Goal: Transaction & Acquisition: Purchase product/service

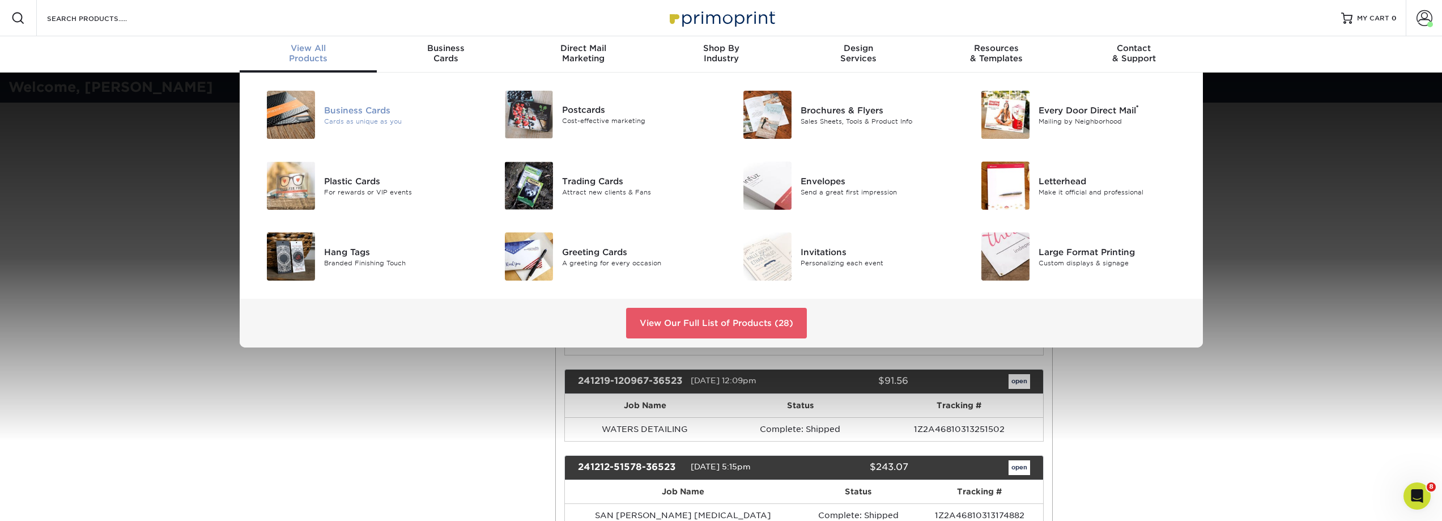
click at [361, 111] on div "Business Cards" at bounding box center [399, 110] width 150 height 12
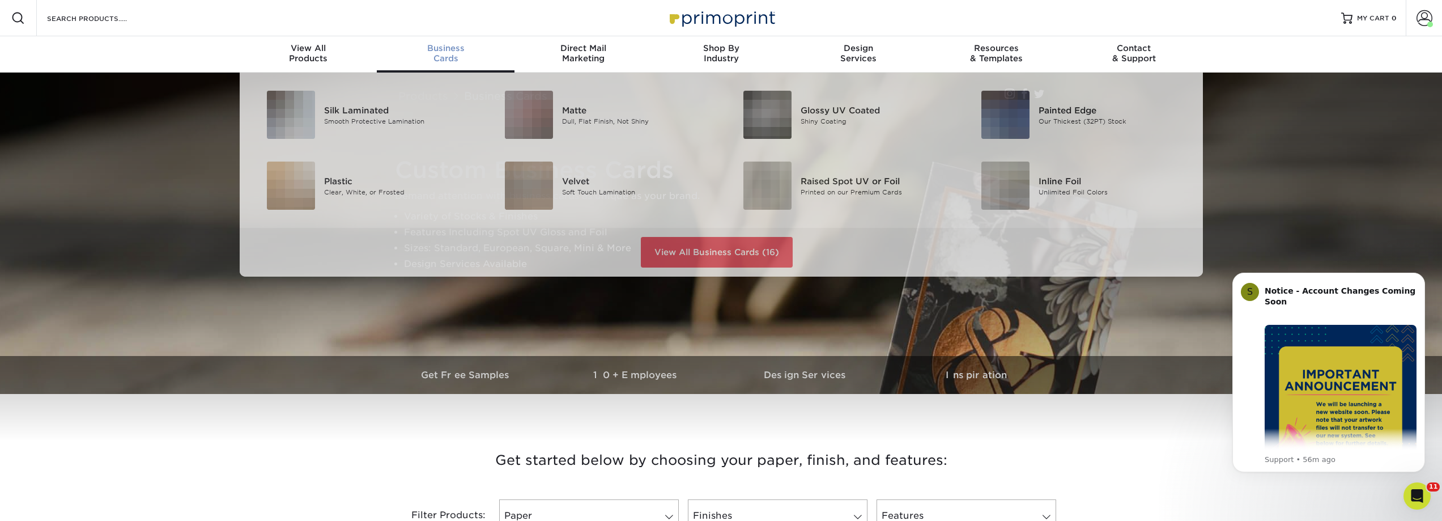
click at [439, 51] on span "Business" at bounding box center [446, 48] width 138 height 10
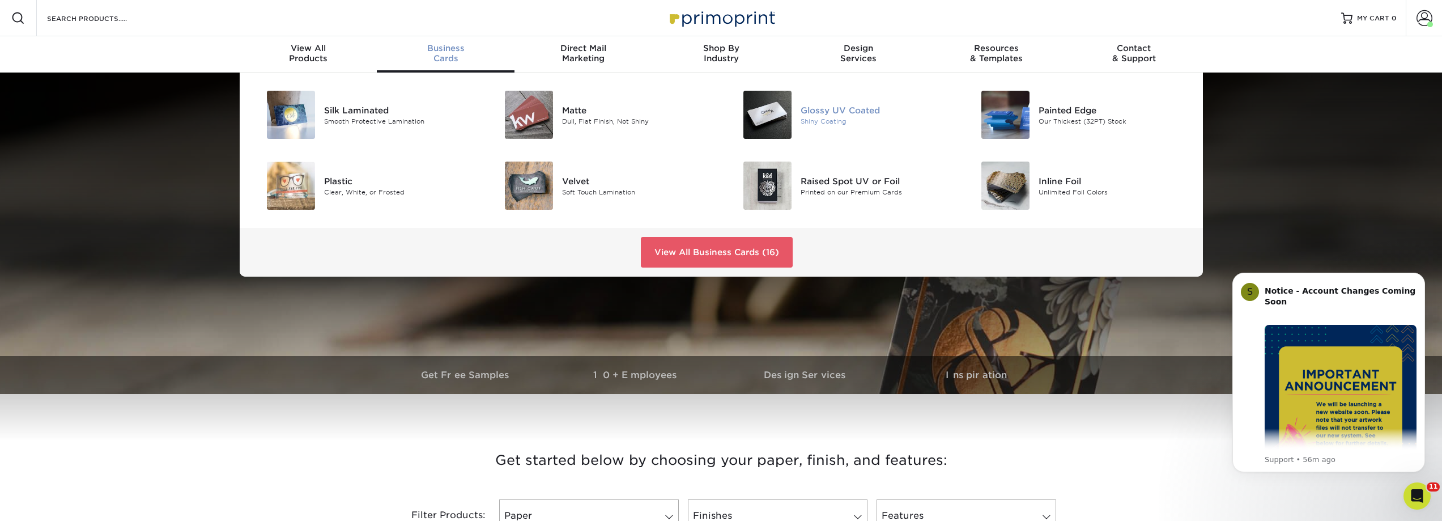
click at [827, 109] on div "Glossy UV Coated" at bounding box center [876, 110] width 150 height 12
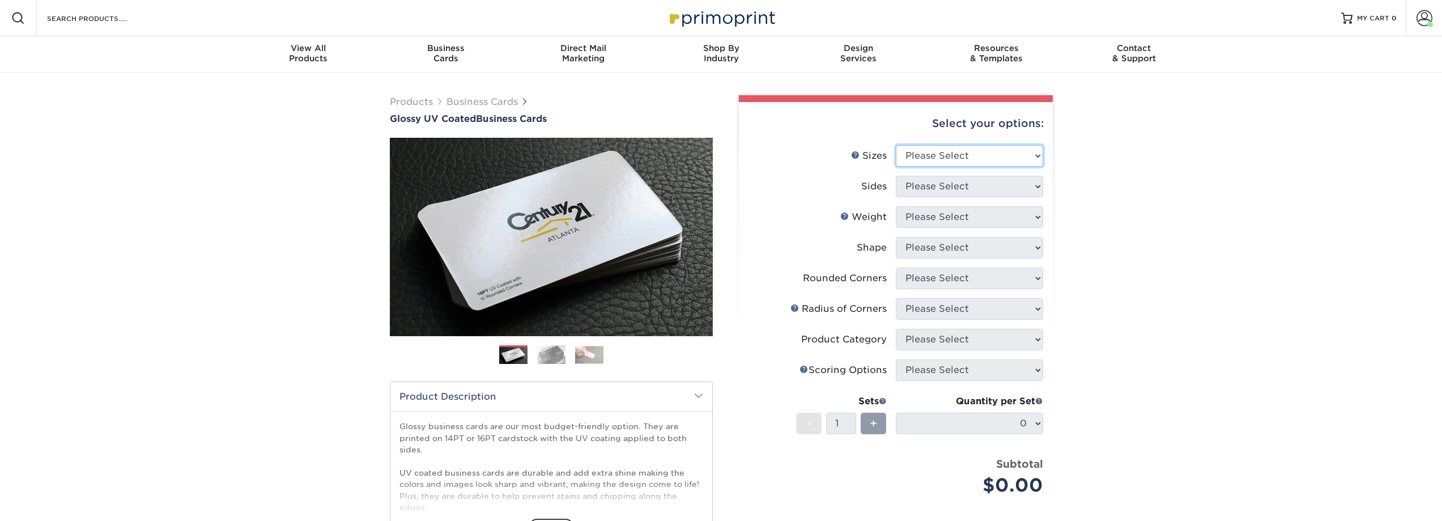
click at [951, 162] on select "Please Select 1.5" x 3.5" - Mini 1.75" x 3.5" - Mini 2" x 2" - Square 2" x 3" -…" at bounding box center [969, 156] width 147 height 22
select select "2.00x3.50"
click at [896, 145] on select "Please Select 1.5" x 3.5" - Mini 1.75" x 3.5" - Mini 2" x 2" - Square 2" x 3" -…" at bounding box center [969, 156] width 147 height 22
click at [963, 188] on select "Please Select Print Both Sides Print Front Only" at bounding box center [969, 187] width 147 height 22
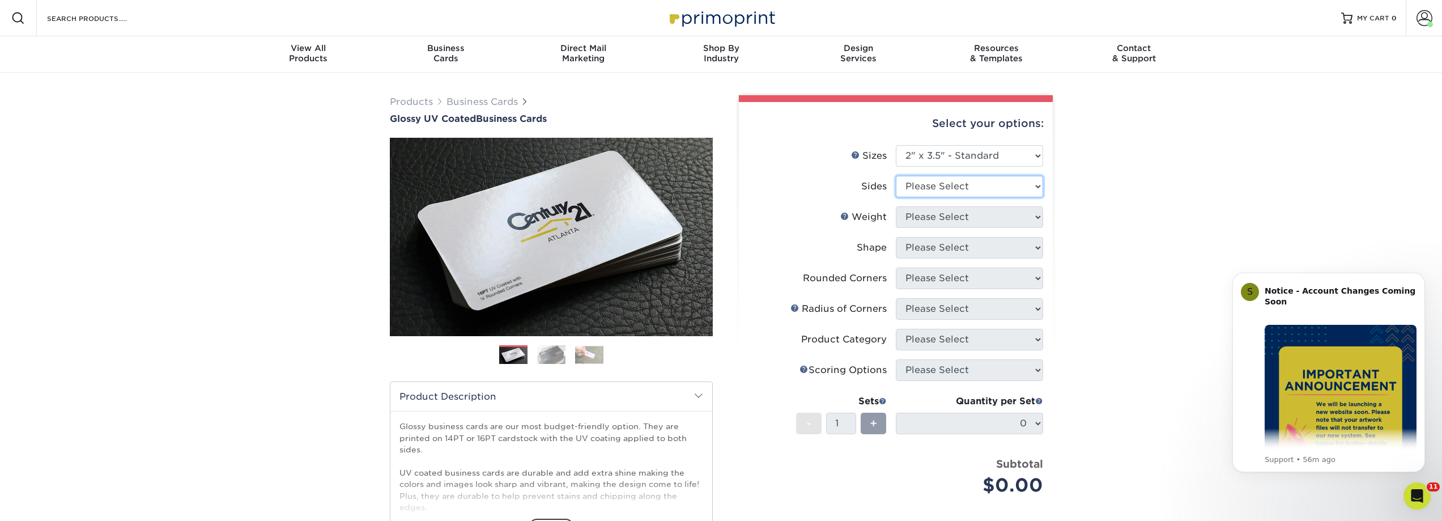
select select "13abbda7-1d64-4f25-8bb2-c179b224825d"
click at [896, 176] on select "Please Select Print Both Sides Print Front Only" at bounding box center [969, 187] width 147 height 22
click at [951, 220] on select "Please Select 16PT 14PT" at bounding box center [969, 217] width 147 height 22
select select "16PT"
click at [896, 206] on select "Please Select 16PT 14PT" at bounding box center [969, 217] width 147 height 22
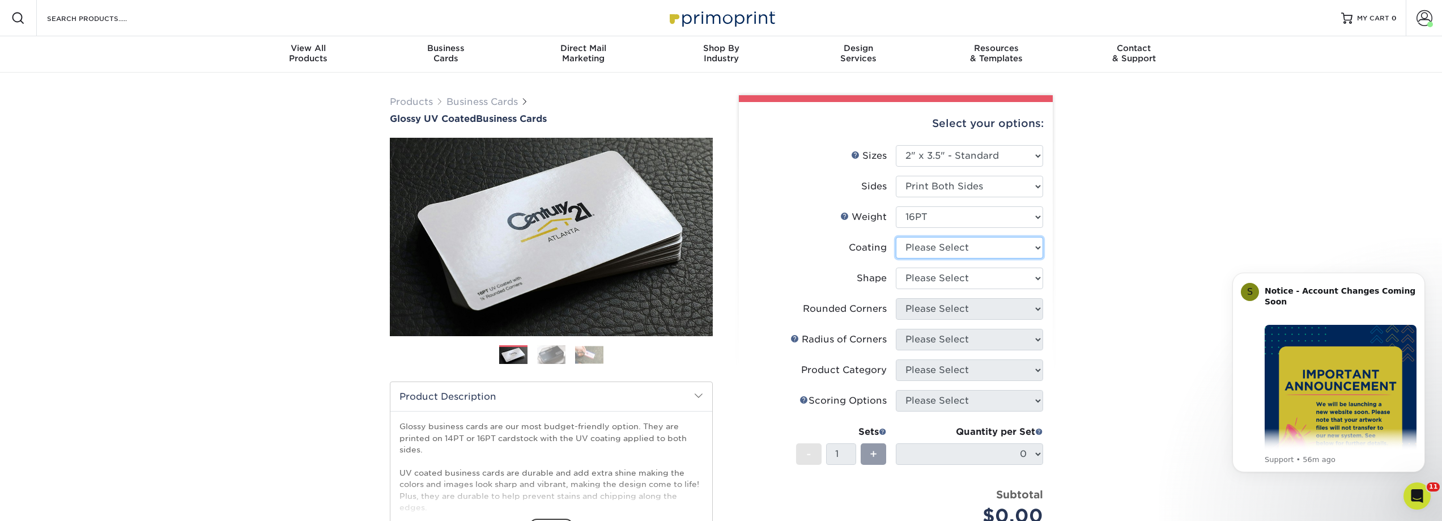
click at [944, 252] on select at bounding box center [969, 248] width 147 height 22
select select "1e8116af-acfc-44b1-83dc-8181aa338834"
click at [896, 237] on select at bounding box center [969, 248] width 147 height 22
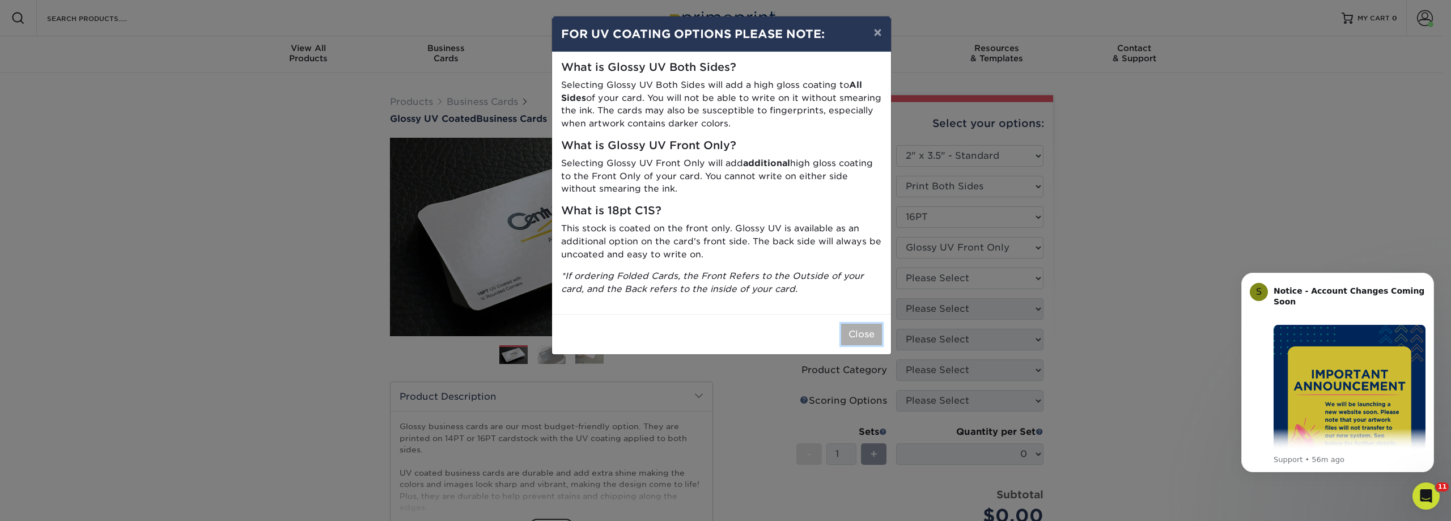
click at [849, 333] on button "Close" at bounding box center [861, 335] width 41 height 22
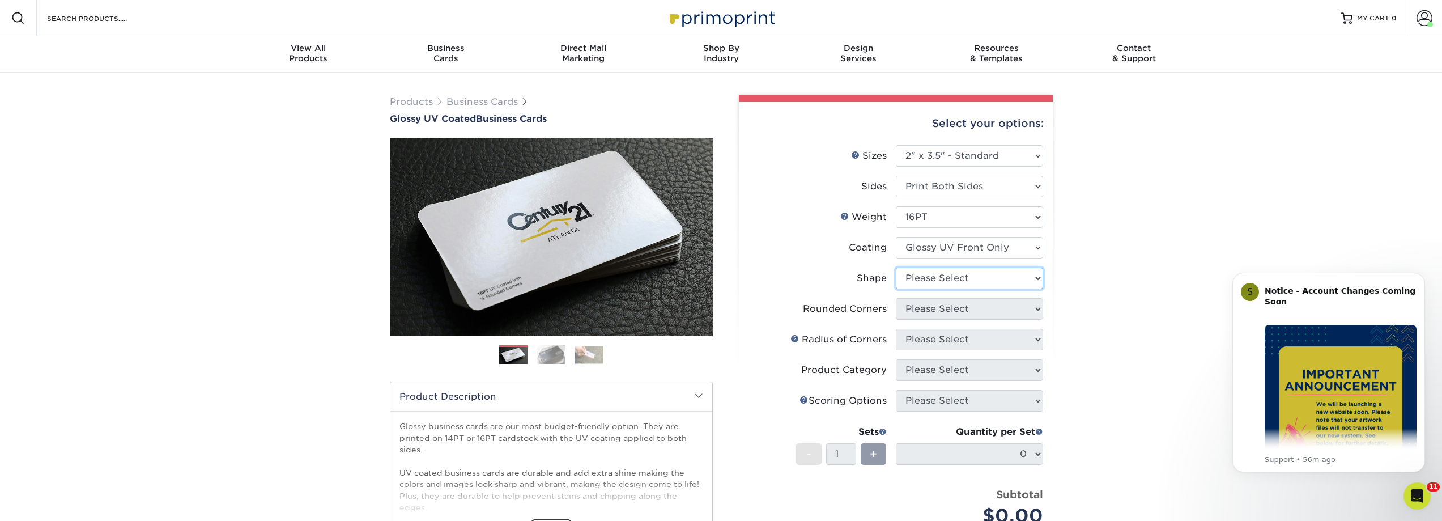
click at [932, 275] on select "Please Select Standard" at bounding box center [969, 278] width 147 height 22
select select "standard"
click at [896, 267] on select "Please Select Standard" at bounding box center [969, 278] width 147 height 22
click at [941, 307] on select "Please Select Yes - Round 2 Corners Yes - Round 4 Corners No" at bounding box center [969, 309] width 147 height 22
select select "0"
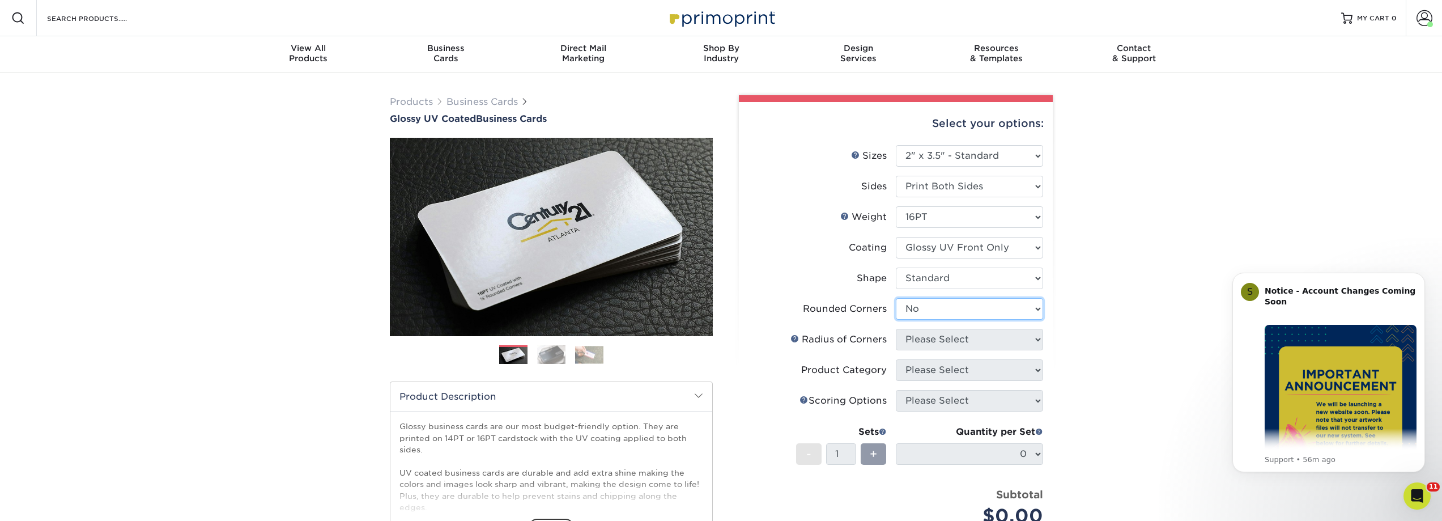
click at [896, 298] on select "Please Select Yes - Round 2 Corners Yes - Round 4 Corners No" at bounding box center [969, 309] width 147 height 22
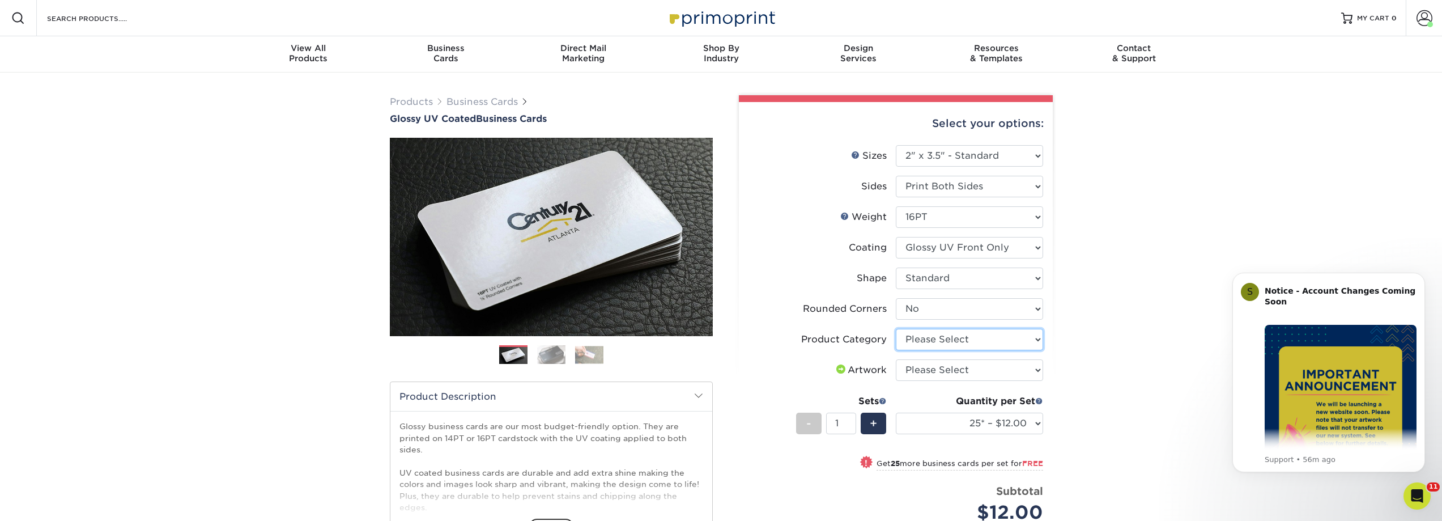
click at [947, 338] on select "Please Select Business Cards" at bounding box center [969, 340] width 147 height 22
select select "3b5148f1-0588-4f88-a218-97bcfdce65c1"
click at [896, 329] on select "Please Select Business Cards" at bounding box center [969, 340] width 147 height 22
click at [950, 368] on select "Please Select I will upload files I need a design - $100" at bounding box center [969, 370] width 147 height 22
select select "upload"
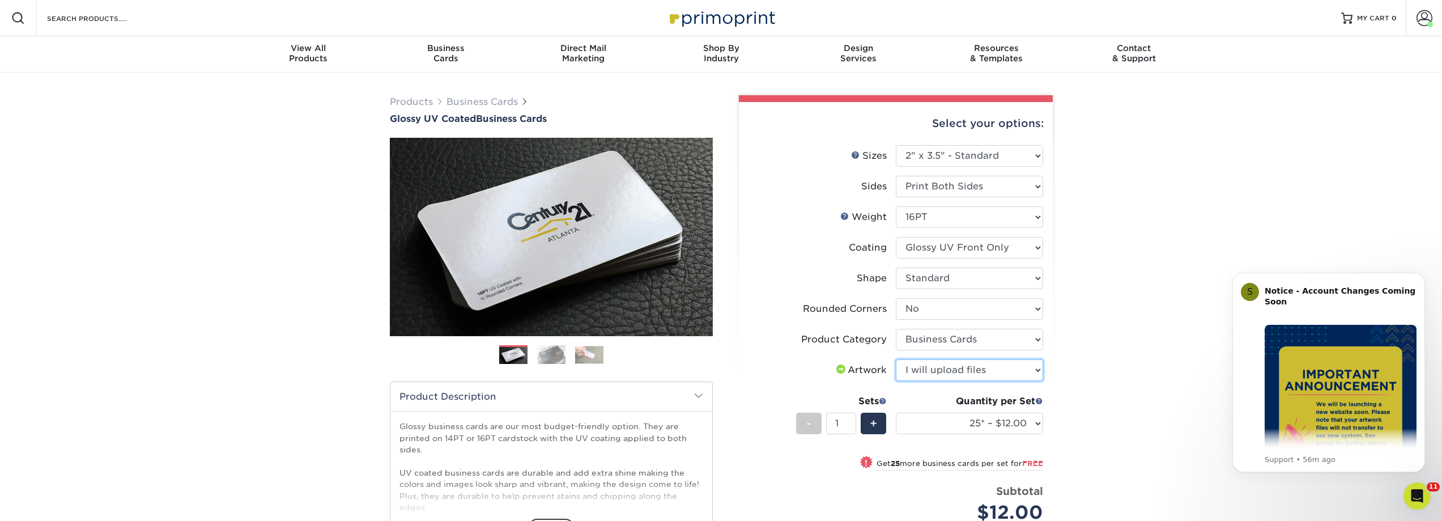
click at [896, 359] on select "Please Select I will upload files I need a design - $100" at bounding box center [969, 370] width 147 height 22
click at [1008, 429] on select "25* – $12.00 50* – $12.00 100* – $12.00 250* – $21.00 500 – $42.00 1000 – $53.0…" at bounding box center [969, 424] width 147 height 22
click at [896, 413] on select "25* – $12.00 50* – $12.00 100* – $12.00 250* – $21.00 500 – $42.00 1000 – $53.0…" at bounding box center [969, 424] width 147 height 22
click at [1018, 420] on select "25* – $12.00 50* – $12.00 100* – $12.00 250* – $21.00 500 – $42.00 1000 – $53.0…" at bounding box center [969, 424] width 147 height 22
select select "1000 – $53.00"
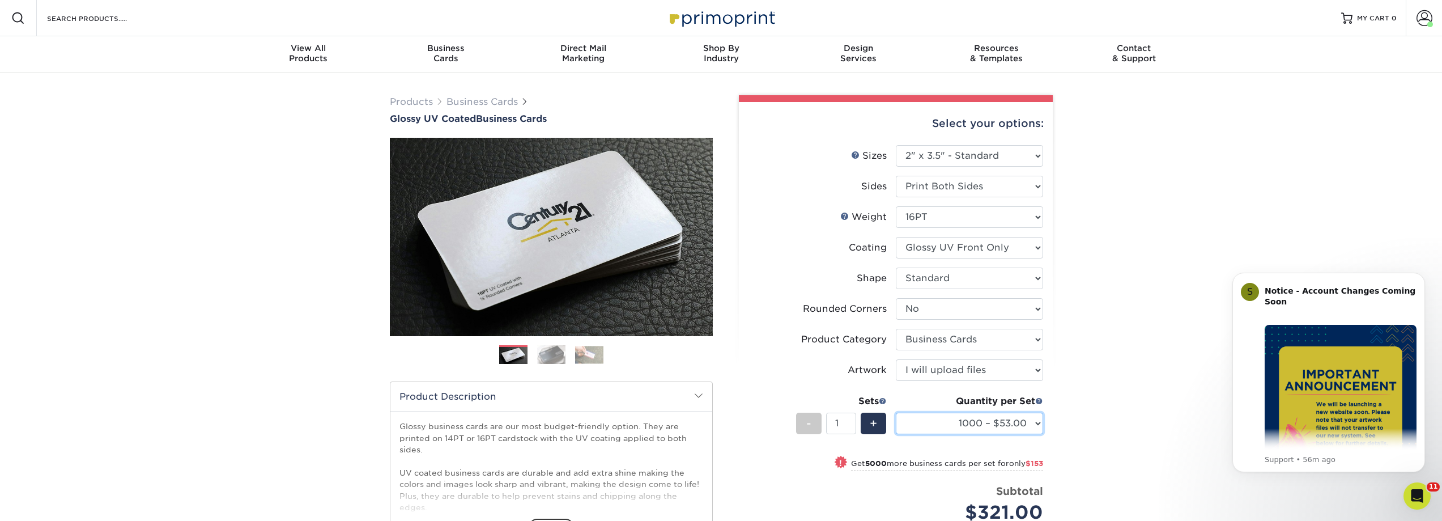
click at [896, 413] on select "25* – $12.00 50* – $12.00 100* – $12.00 250* – $21.00 500 – $42.00 1000 – $53.0…" at bounding box center [969, 424] width 147 height 22
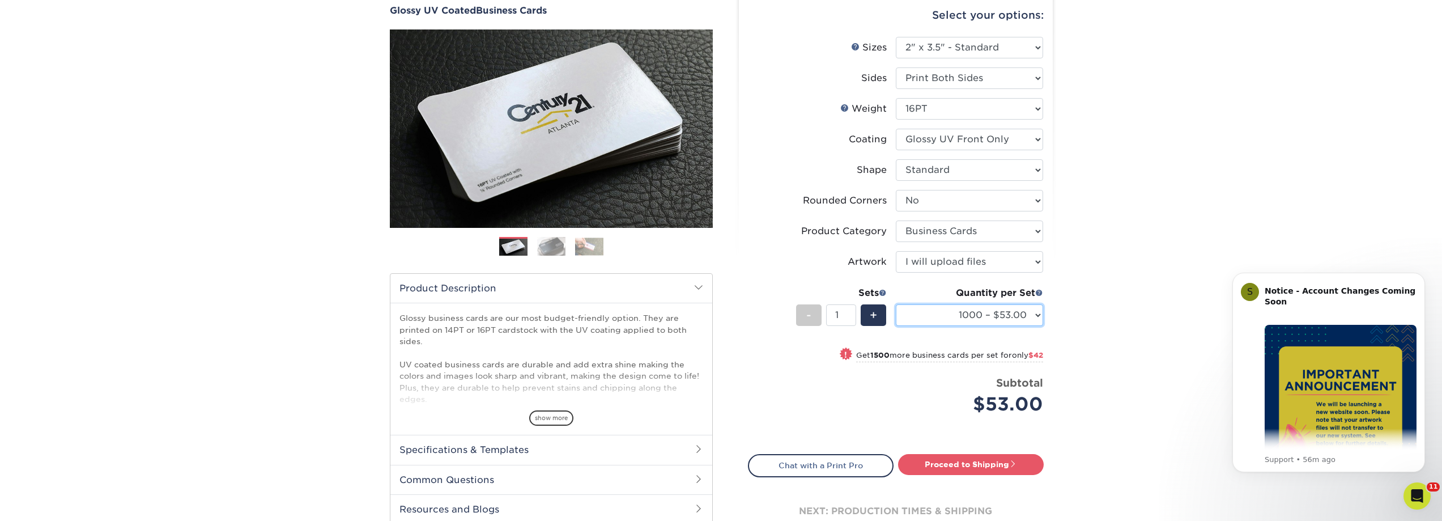
scroll to position [113, 0]
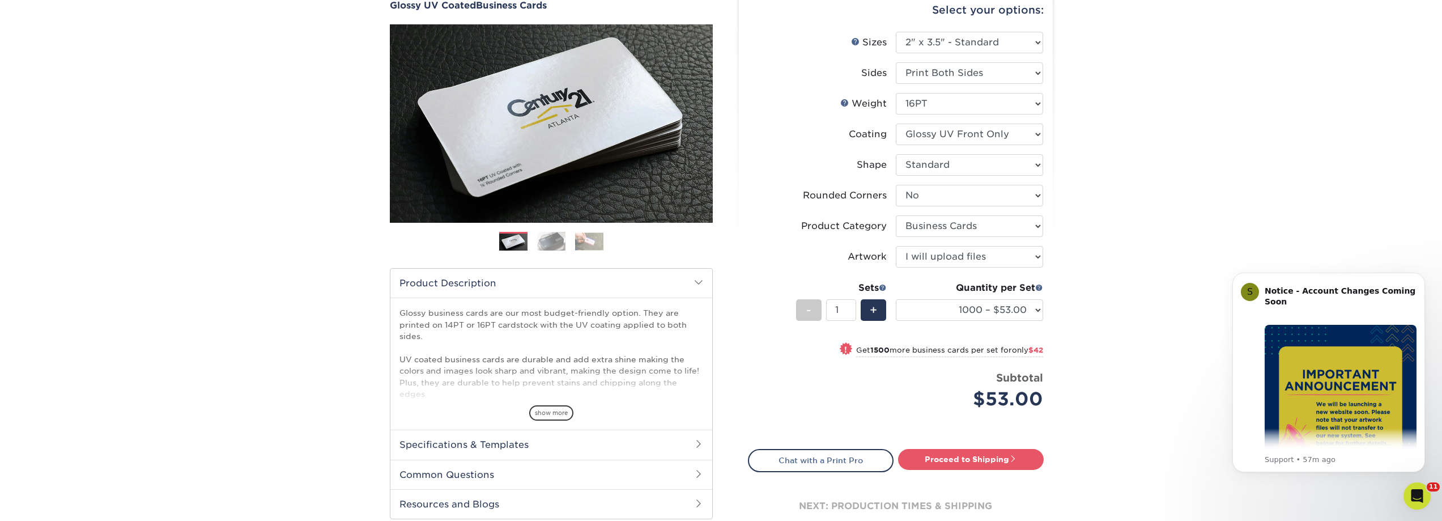
click at [1093, 361] on div "Products Business Cards Glossy UV Coated Business Cards Previous Next" at bounding box center [721, 270] width 1442 height 622
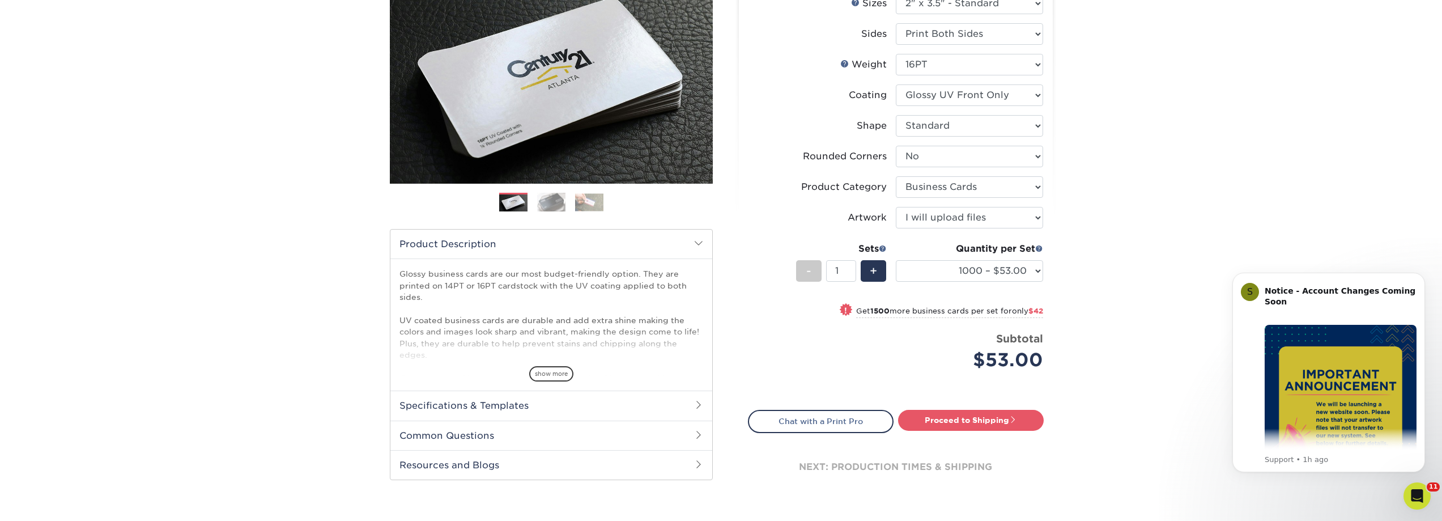
scroll to position [227, 0]
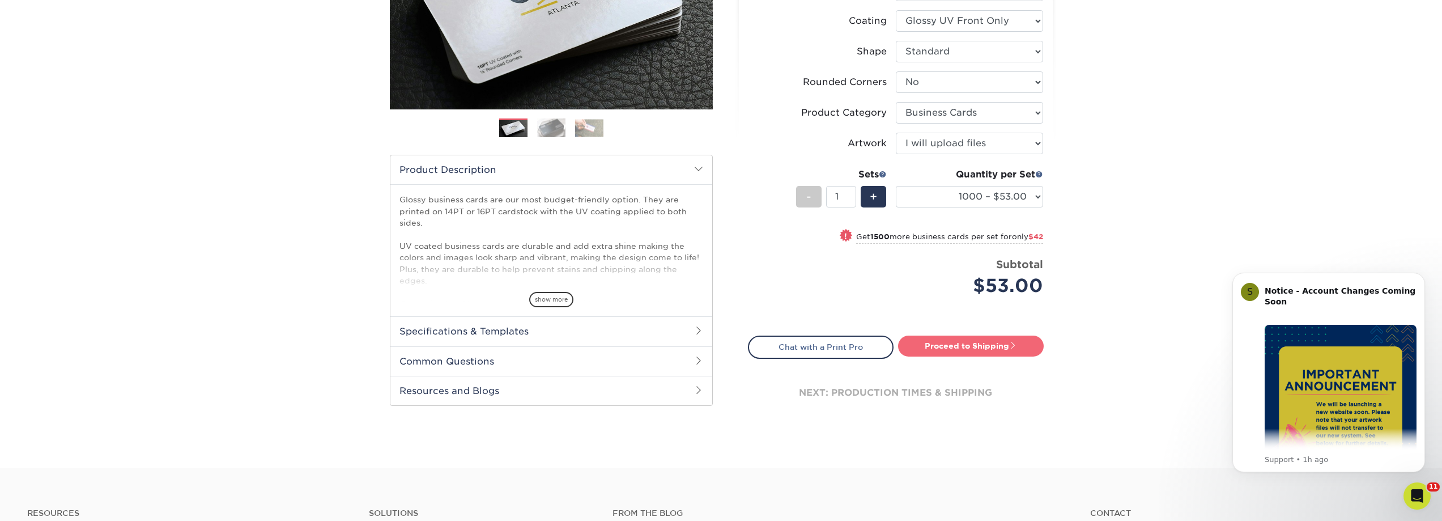
drag, startPoint x: 942, startPoint y: 349, endPoint x: 951, endPoint y: 356, distance: 11.3
click at [942, 348] on link "Proceed to Shipping" at bounding box center [971, 345] width 146 height 20
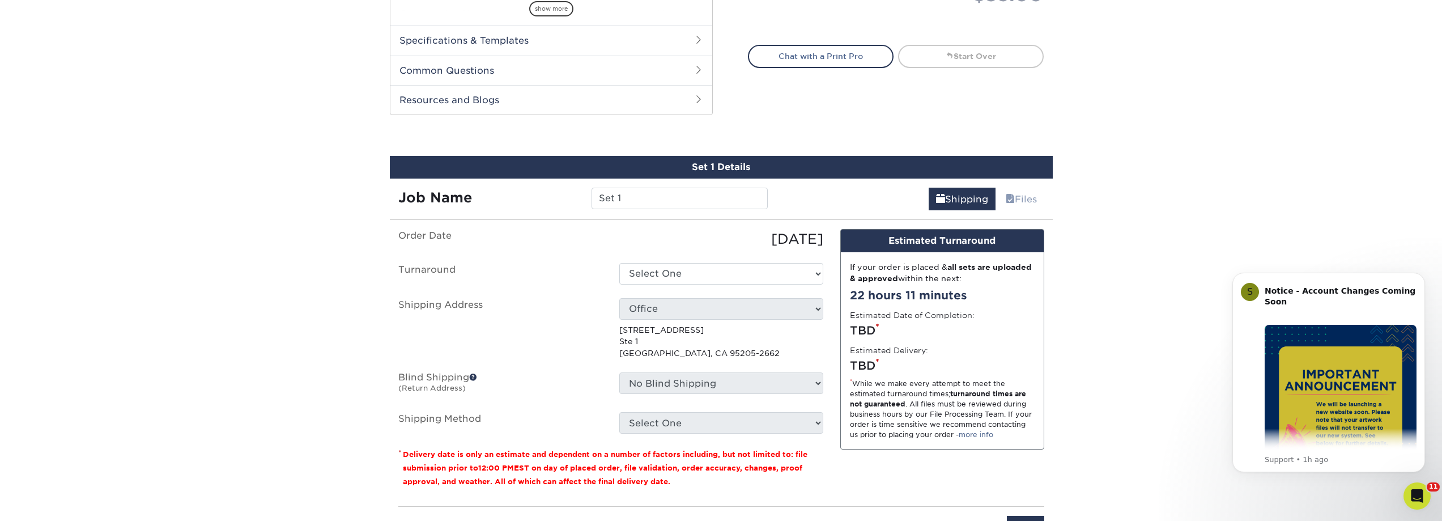
scroll to position [593, 0]
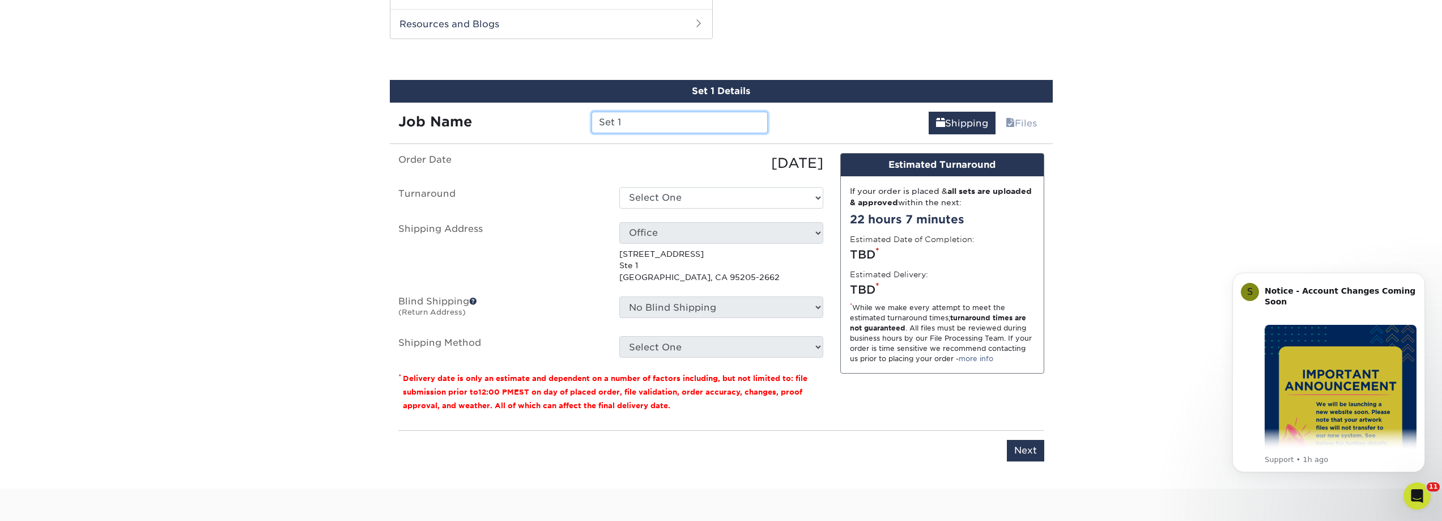
click at [696, 120] on input "Set 1" at bounding box center [680, 123] width 176 height 22
type input "S"
type input "a"
type input "AMP RACING"
click at [721, 196] on select "Select One 2-4 Business Days 2 Day Next Business Day" at bounding box center [721, 198] width 204 height 22
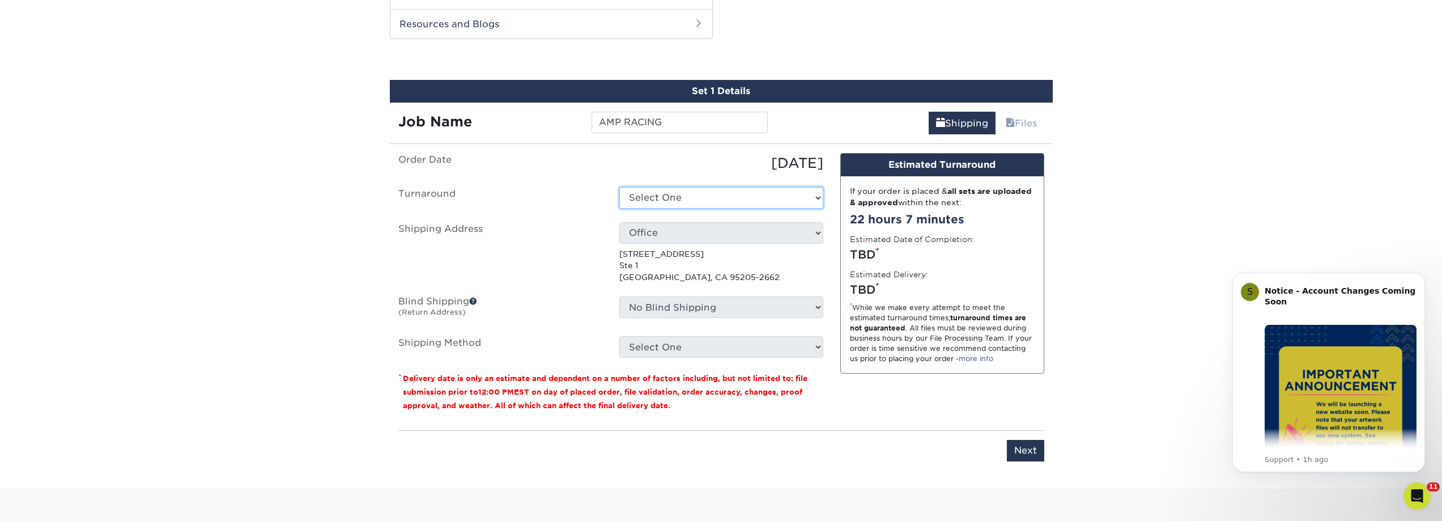
select select "87c9e963-59d8-4b47-a164-3bc32a41009d"
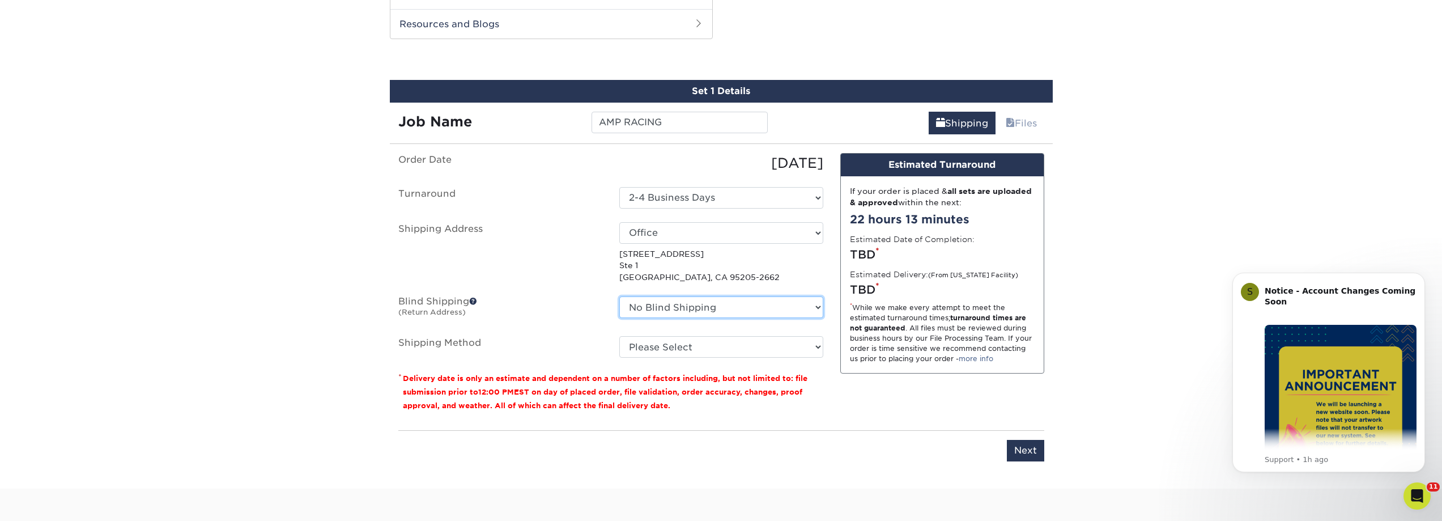
click at [720, 308] on select "No Blind Shipping Office + Add New Address" at bounding box center [721, 307] width 204 height 22
select select "85398"
click at [619, 296] on select "No Blind Shipping Office + Add New Address" at bounding box center [721, 307] width 204 height 22
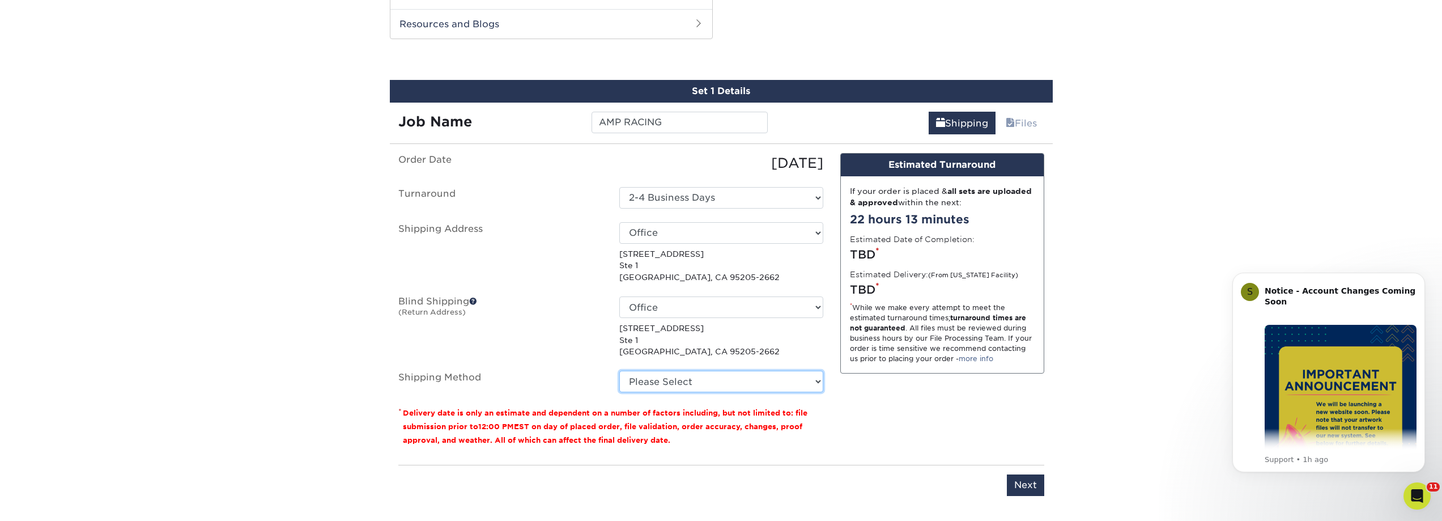
click at [707, 378] on select "Please Select Ground Shipping (+$8.96) 3 Day Shipping Service (+$15.34) 2 Day A…" at bounding box center [721, 382] width 204 height 22
select select "03"
click at [619, 371] on select "Please Select Ground Shipping (+$8.96) 3 Day Shipping Service (+$15.34) 2 Day A…" at bounding box center [721, 382] width 204 height 22
click at [1023, 479] on input "Next" at bounding box center [1025, 485] width 37 height 22
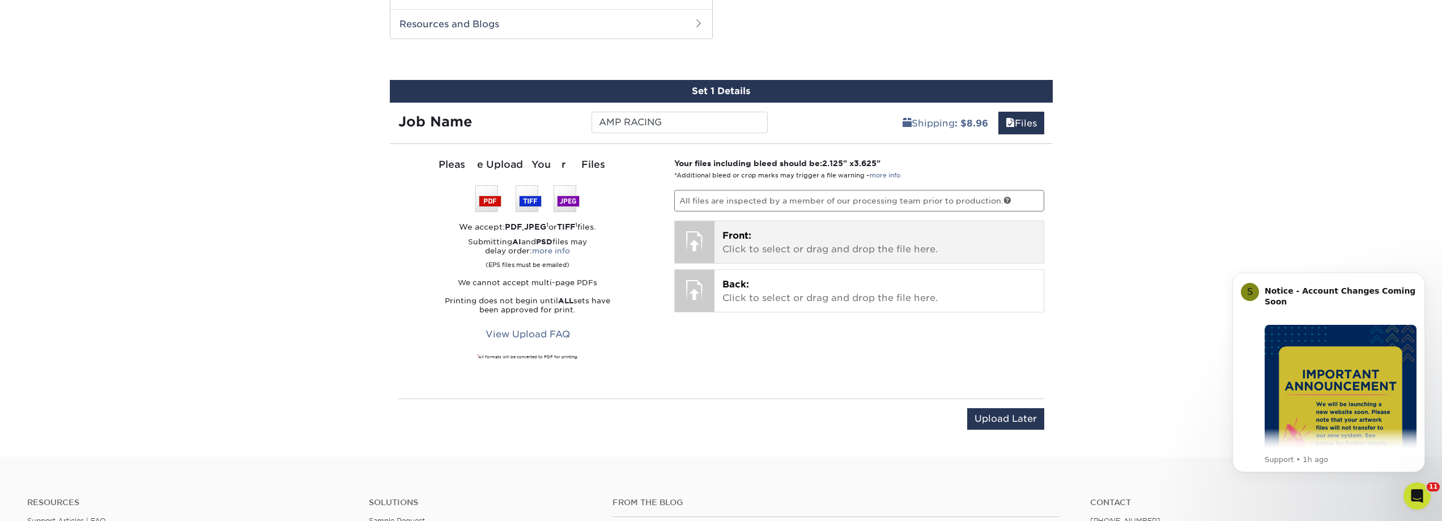
click at [781, 237] on p "Front: Click to select or drag and drop the file here." at bounding box center [879, 242] width 313 height 27
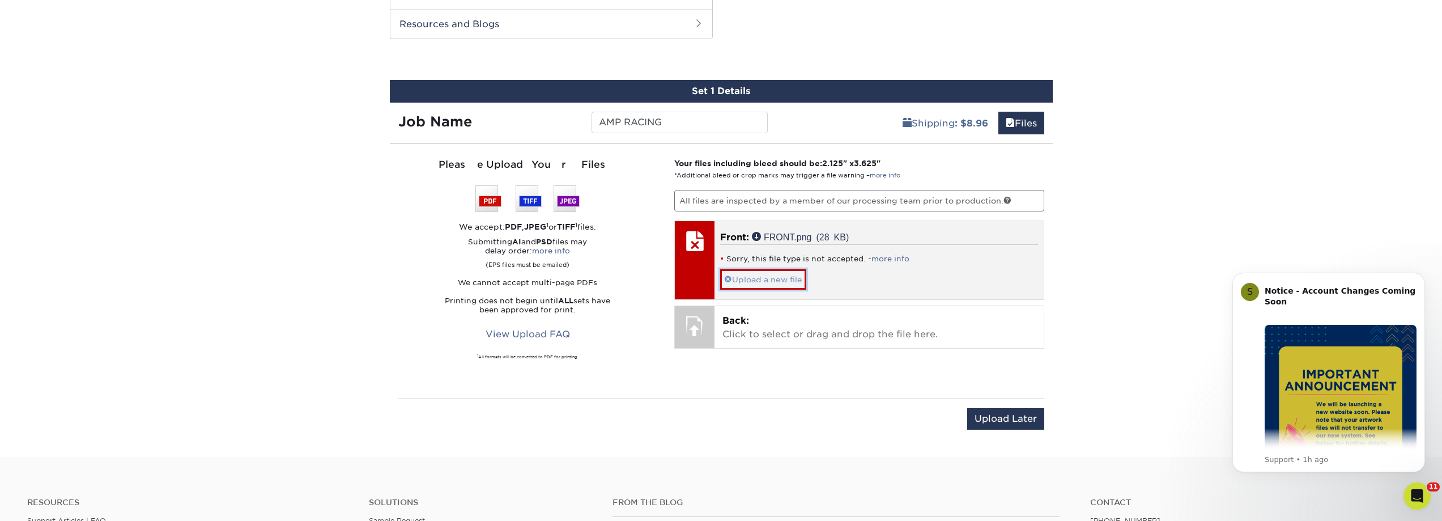
click at [791, 278] on link "Upload a new file" at bounding box center [763, 279] width 86 height 20
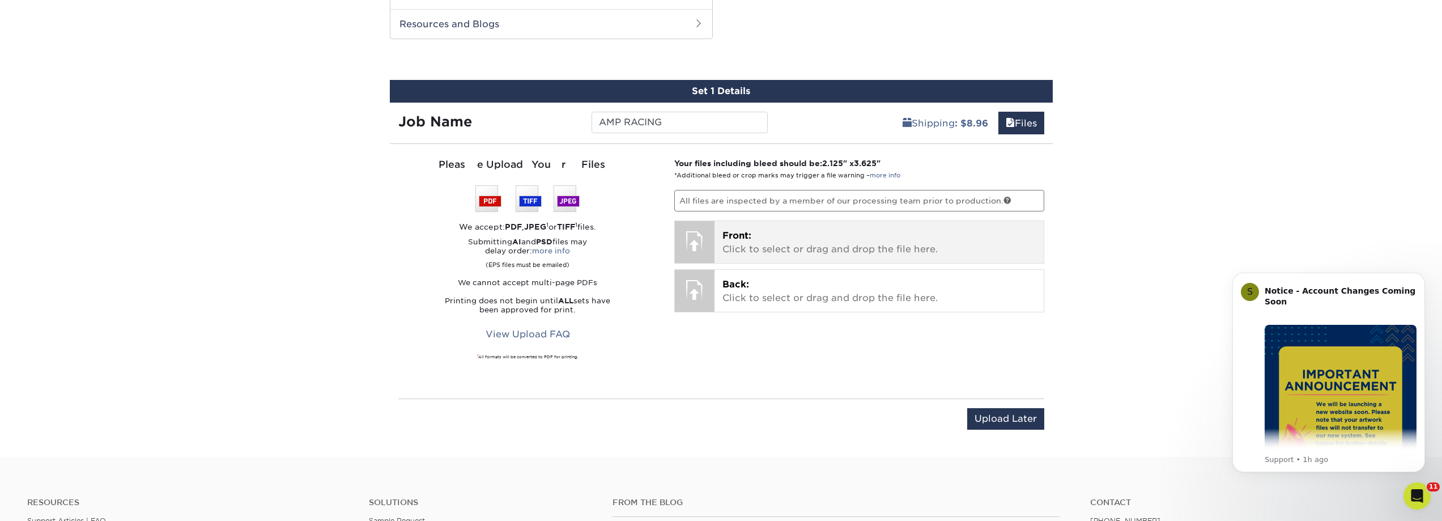
click at [770, 254] on p "Front: Click to select or drag and drop the file here." at bounding box center [879, 242] width 313 height 27
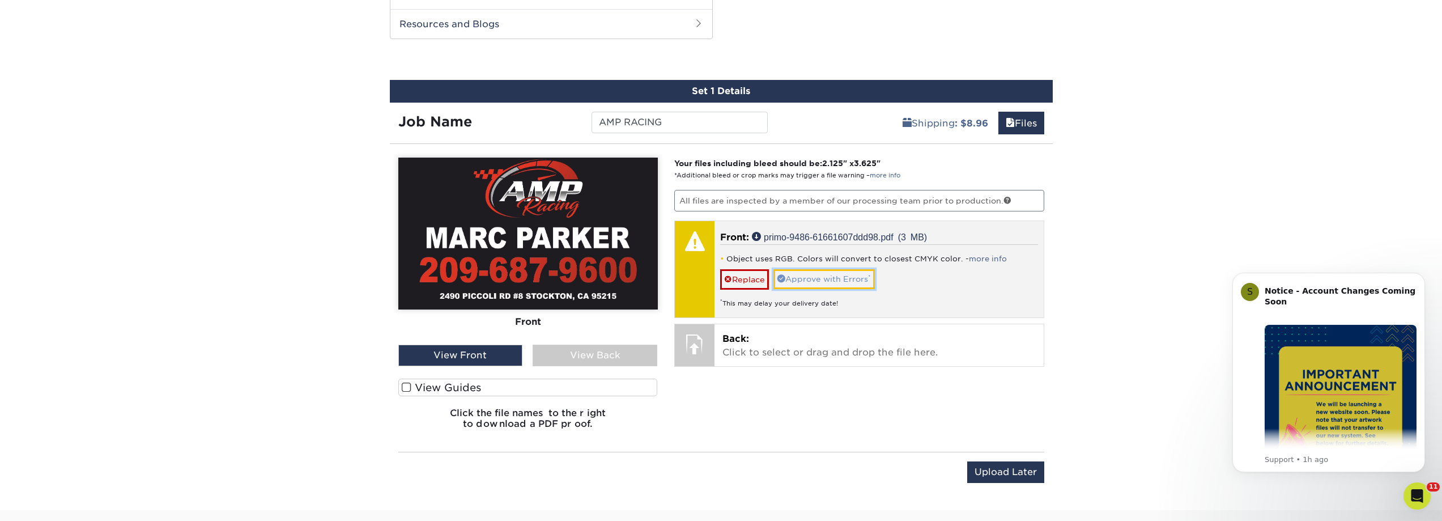
click at [810, 276] on link "Approve with Errors *" at bounding box center [824, 278] width 101 height 19
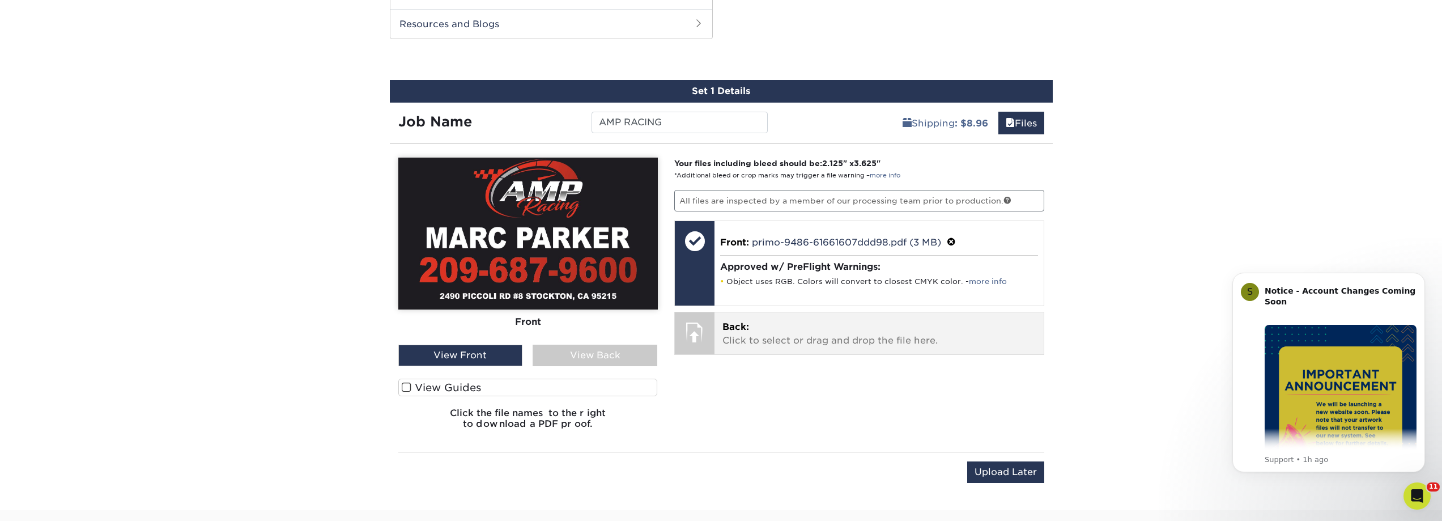
click at [829, 332] on p "Back: Click to select or drag and drop the file here." at bounding box center [879, 333] width 313 height 27
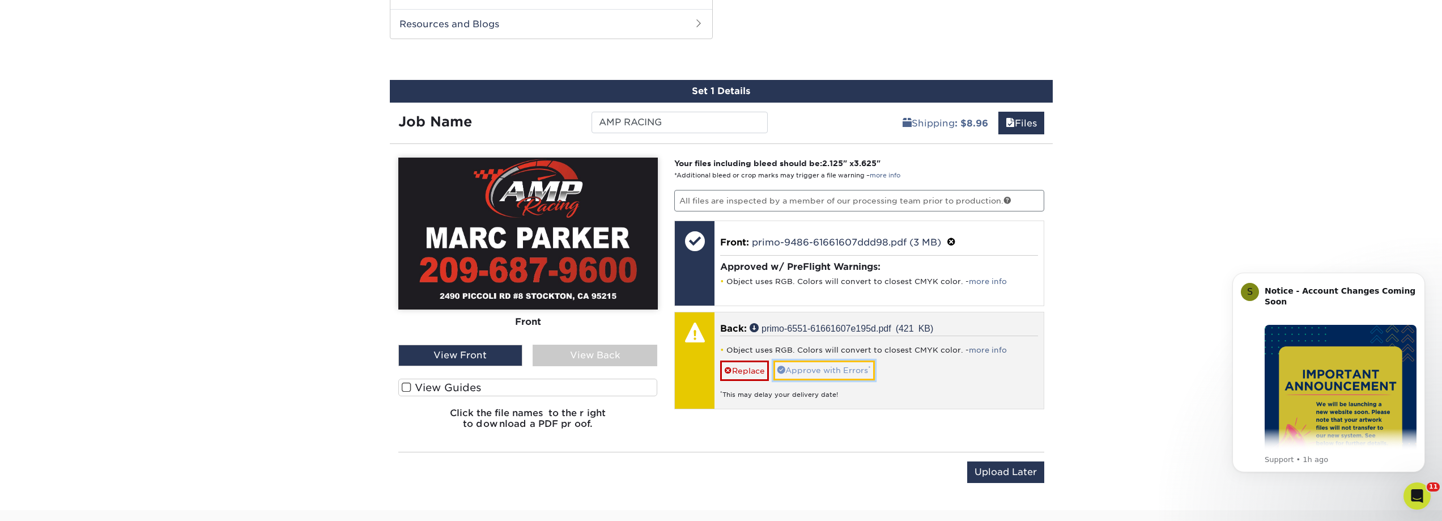
click at [831, 369] on link "Approve with Errors *" at bounding box center [824, 369] width 101 height 19
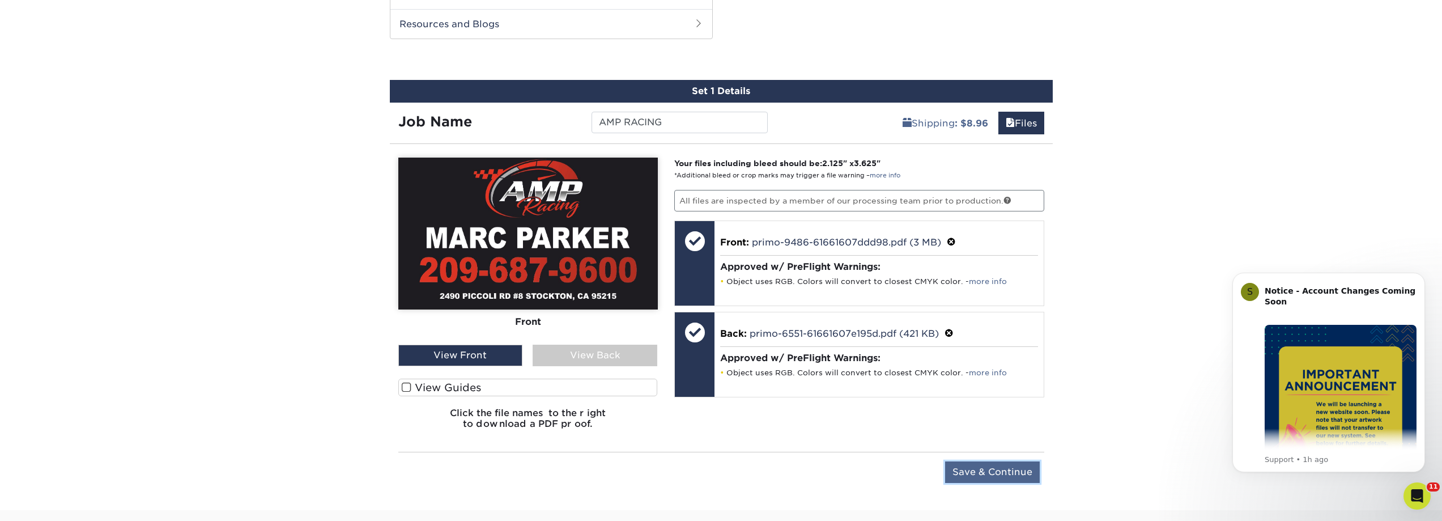
click at [998, 471] on input "Save & Continue" at bounding box center [992, 472] width 95 height 22
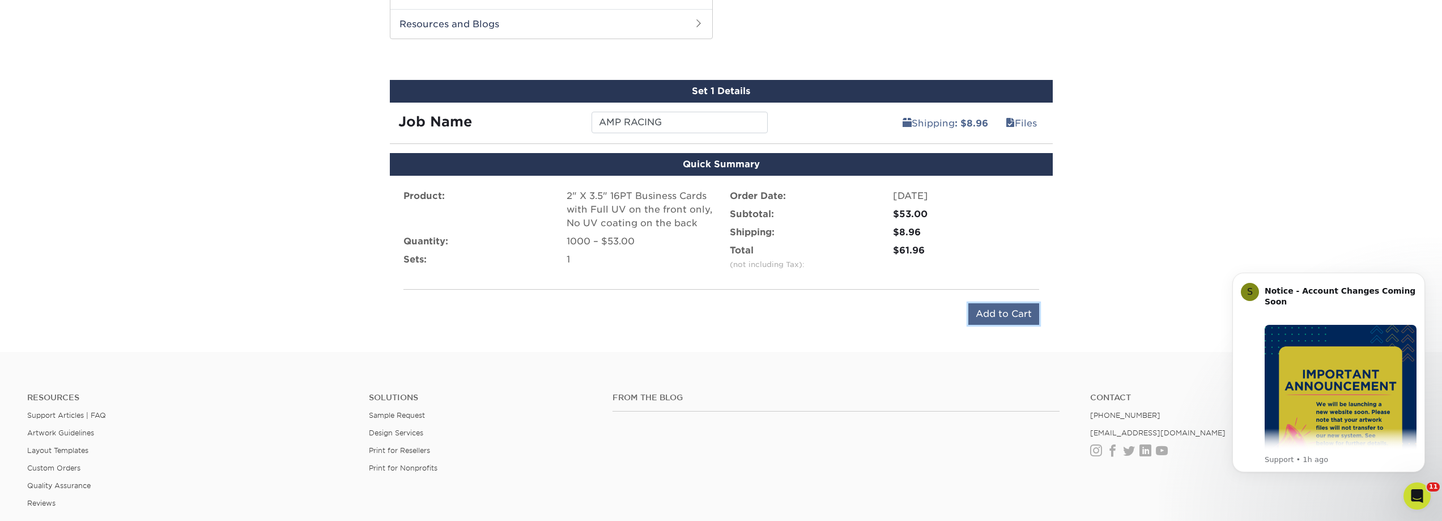
click at [995, 304] on input "Add to Cart" at bounding box center [1003, 314] width 71 height 22
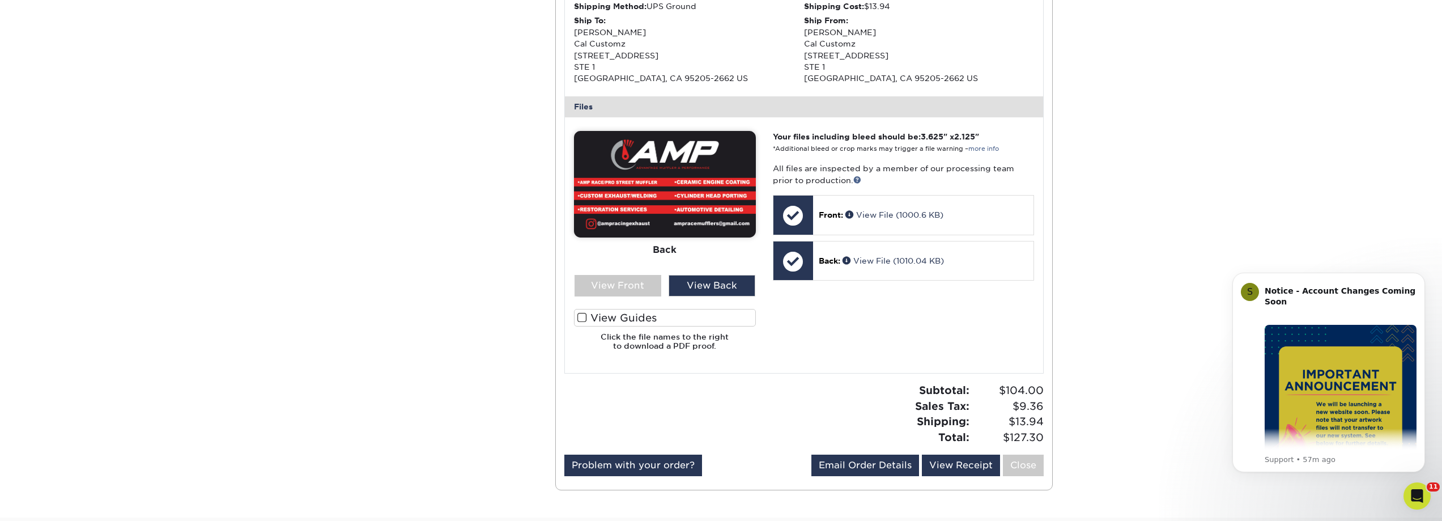
scroll to position [397, 0]
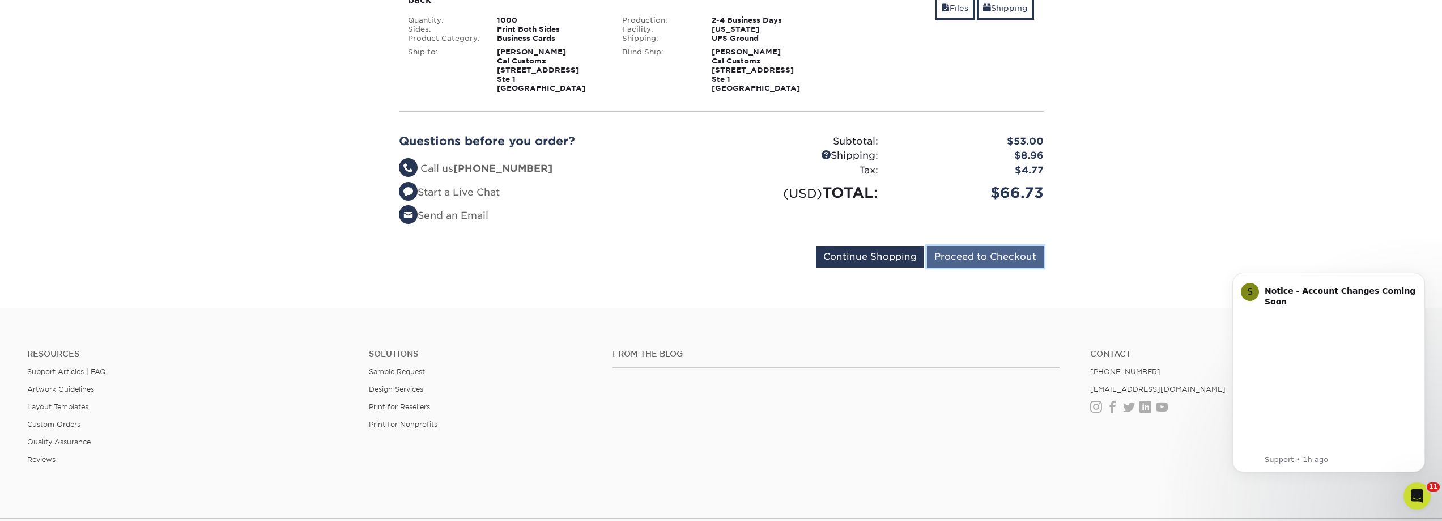
click at [991, 253] on input "Proceed to Checkout" at bounding box center [985, 257] width 117 height 22
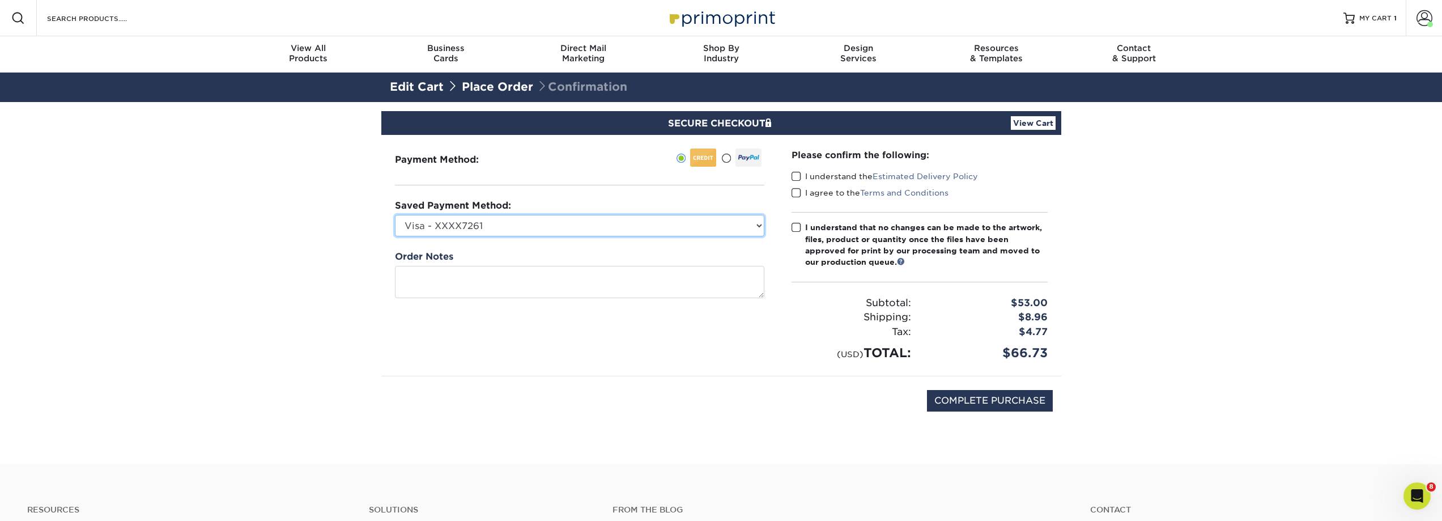
click at [580, 227] on select "Visa - XXXX7261 Visa - XXXX6568 Visa - XXXX1299 Visa - XXXX7108 American Expres…" at bounding box center [579, 226] width 369 height 22
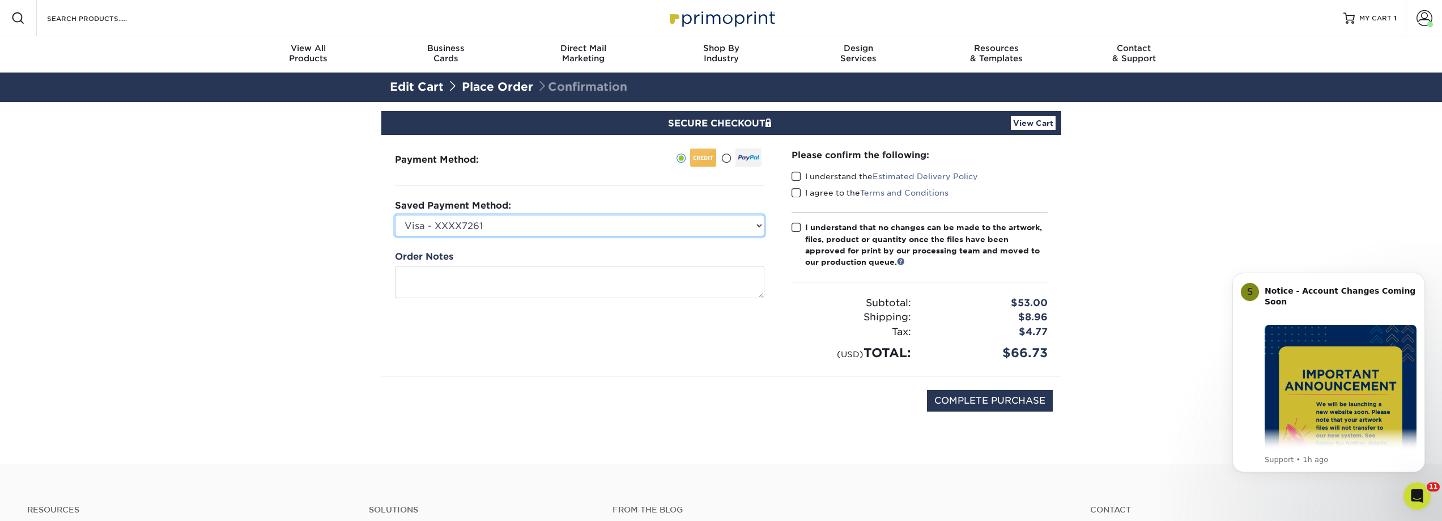
select select "72130"
click at [395, 215] on select "Visa - XXXX7261 Visa - XXXX6568 Visa - XXXX1299 Visa - XXXX7108 American Expres…" at bounding box center [579, 226] width 369 height 22
click at [1009, 403] on input "COMPLETE PURCHASE" at bounding box center [990, 401] width 126 height 22
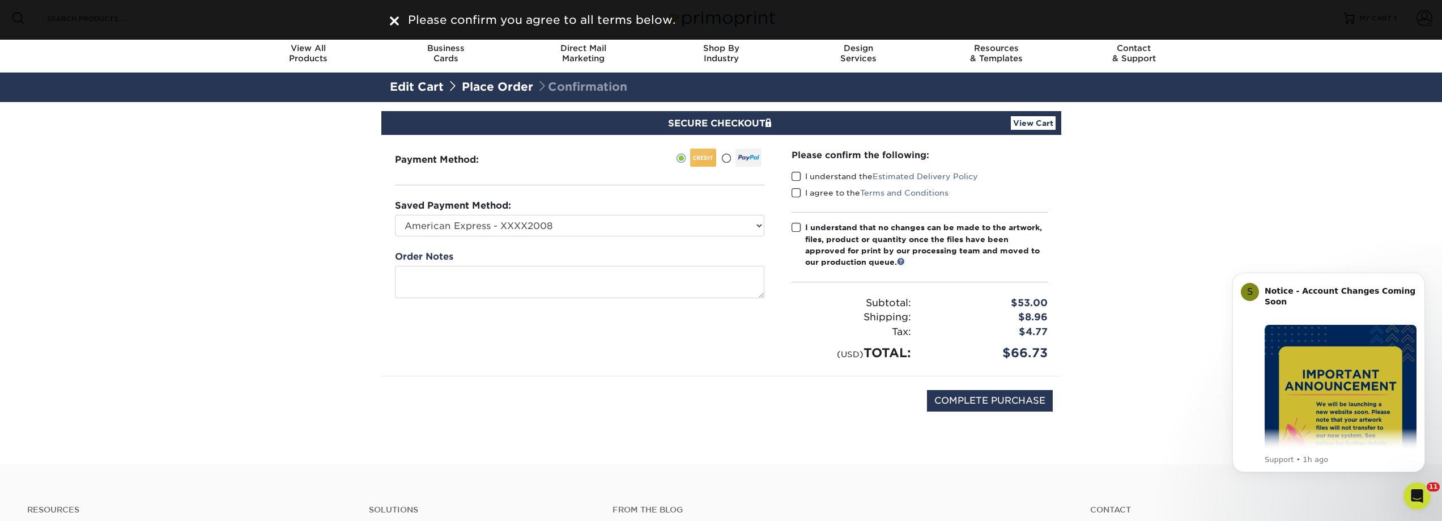
click at [798, 175] on span at bounding box center [797, 176] width 10 height 11
click at [0, 0] on input "I understand the Estimated Delivery Policy" at bounding box center [0, 0] width 0 height 0
drag, startPoint x: 797, startPoint y: 192, endPoint x: 795, endPoint y: 215, distance: 23.9
click at [797, 193] on span at bounding box center [797, 193] width 10 height 11
click at [0, 0] on input "I agree to the Terms and Conditions" at bounding box center [0, 0] width 0 height 0
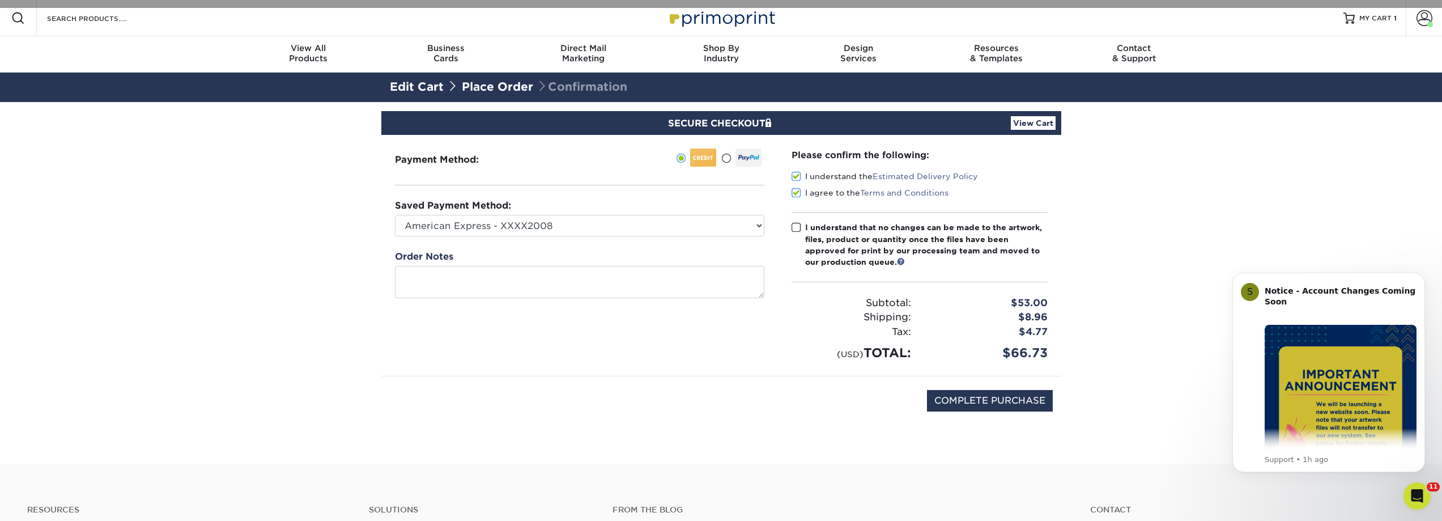
click at [796, 227] on span at bounding box center [797, 227] width 10 height 11
click at [0, 0] on input "I understand that no changes can be made to the artwork, files, product or quan…" at bounding box center [0, 0] width 0 height 0
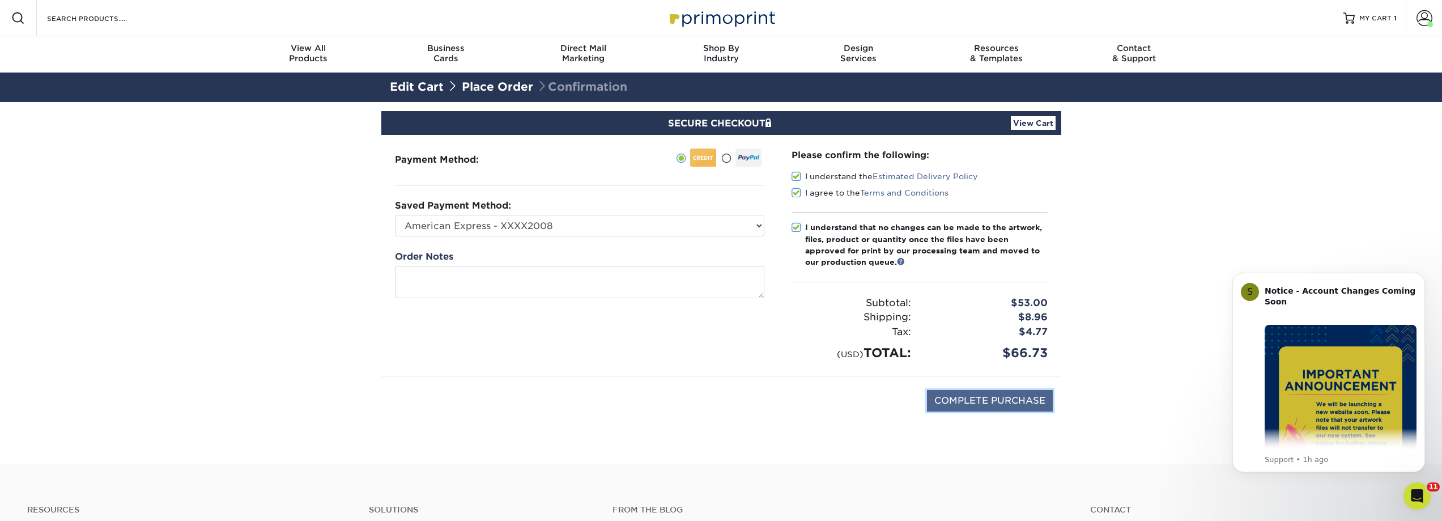
click at [989, 401] on input "COMPLETE PURCHASE" at bounding box center [990, 401] width 126 height 22
type input "PROCESSING, PLEASE WAIT..."
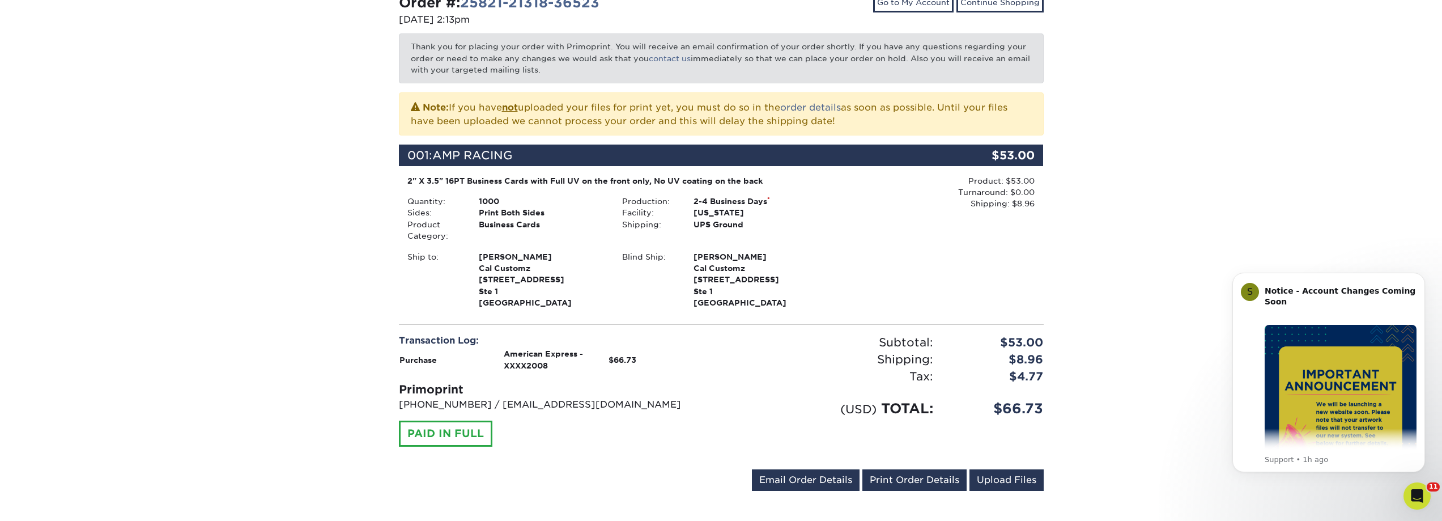
scroll to position [170, 0]
click at [1191, 224] on div "Your order has been placed! Order #: 25821-21318-36523 [DATE] 2:13pm Go to My A…" at bounding box center [721, 233] width 1442 height 600
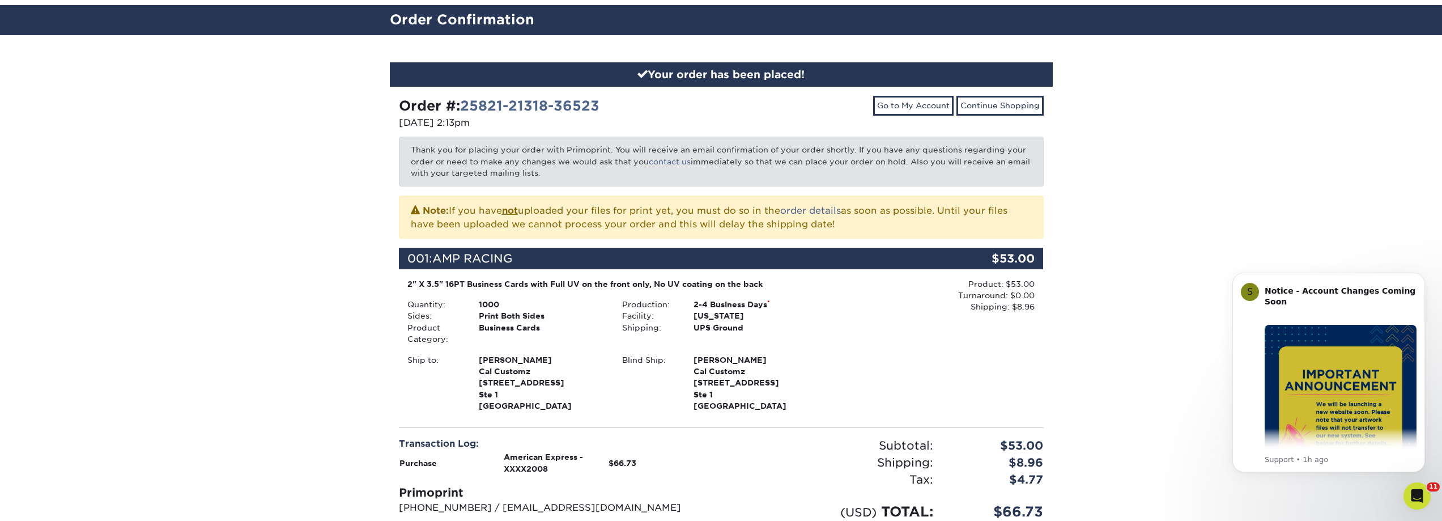
scroll to position [57, 0]
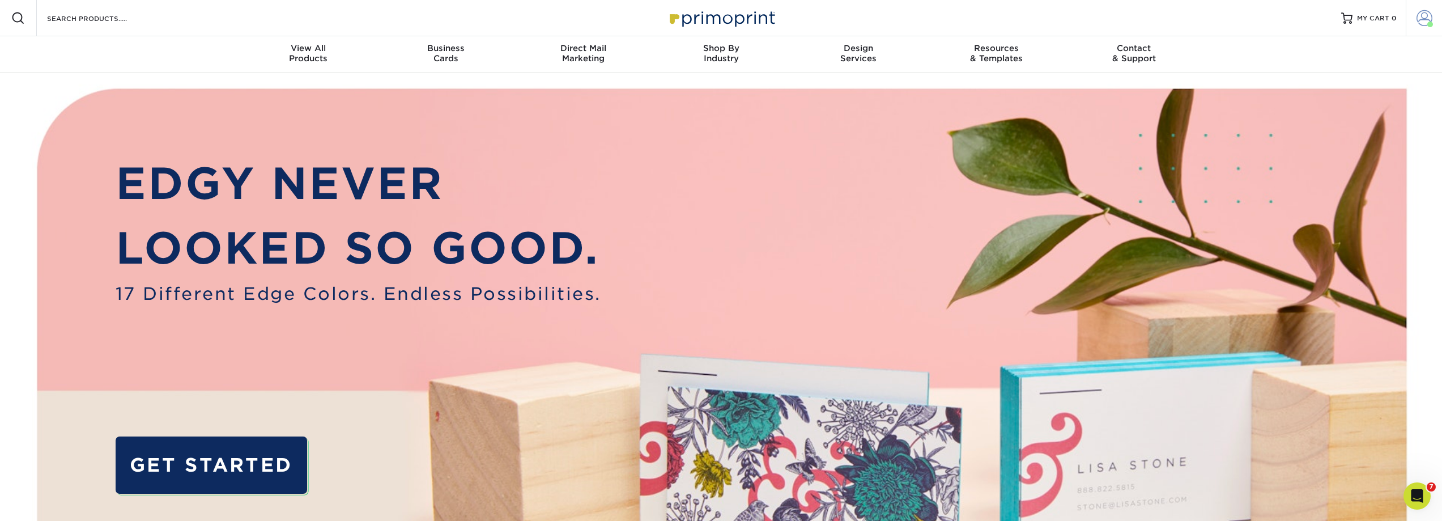
click at [1431, 16] on span at bounding box center [1425, 18] width 16 height 16
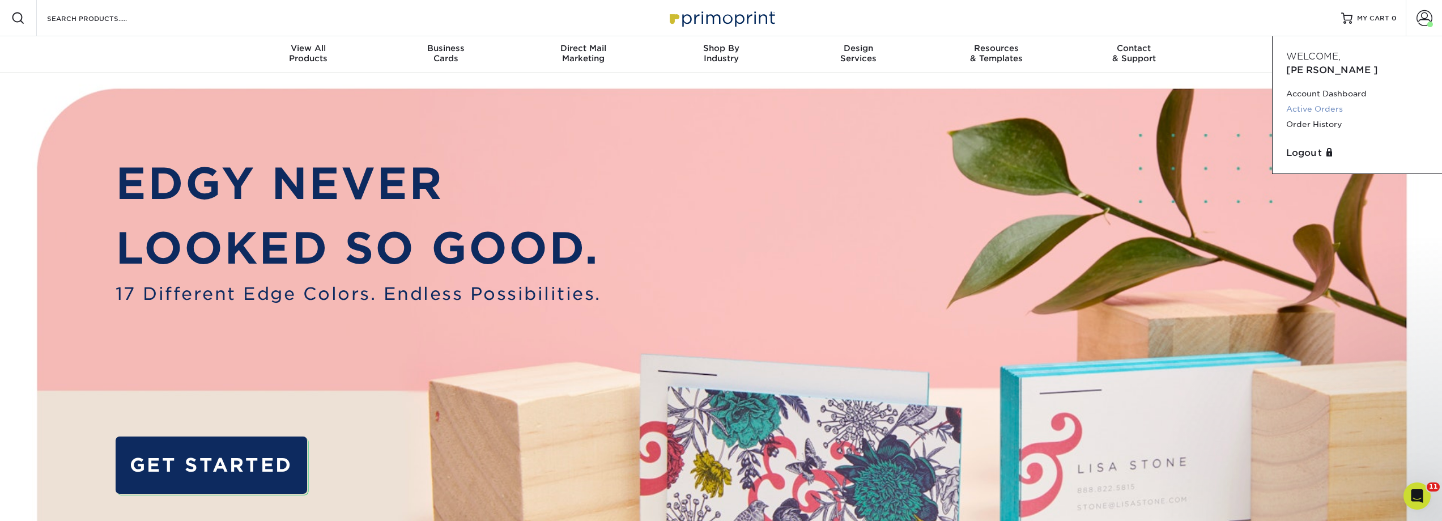
click at [1312, 101] on link "Active Orders" at bounding box center [1357, 108] width 142 height 15
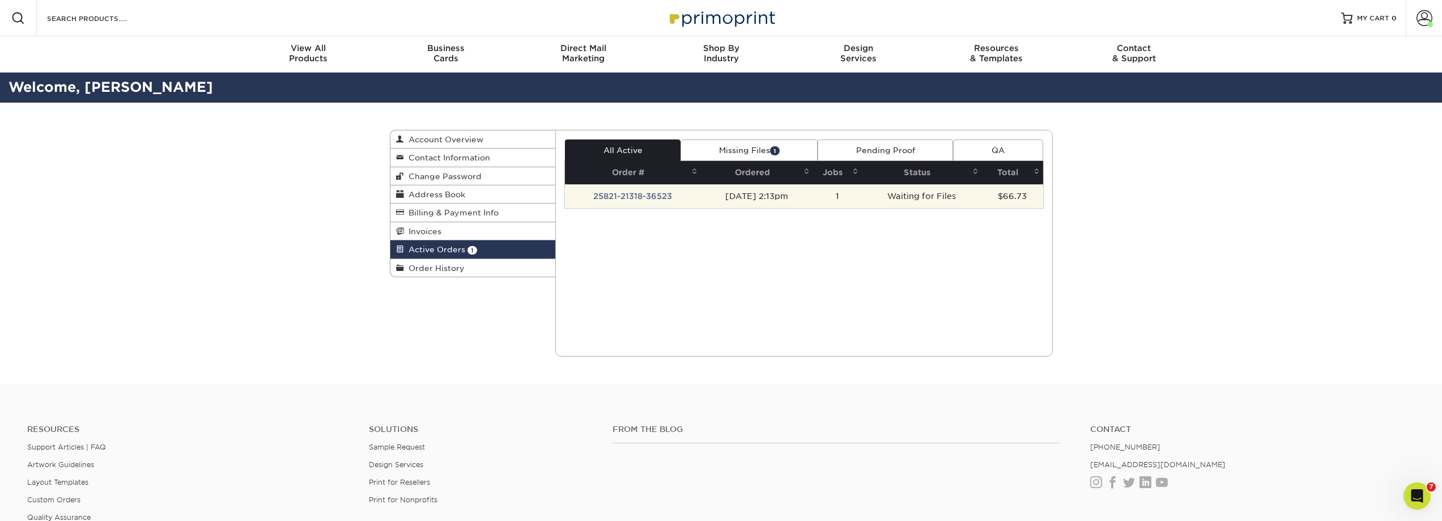
click at [915, 197] on td "Waiting for Files" at bounding box center [922, 196] width 121 height 24
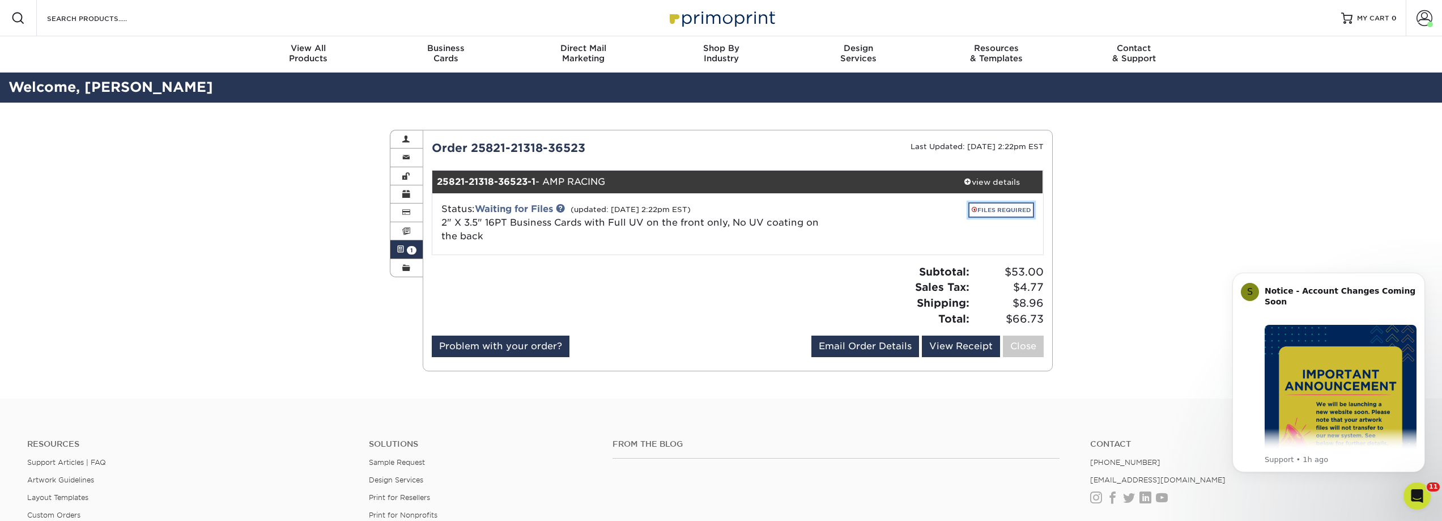
click at [992, 205] on link "FILES REQUIRED" at bounding box center [1001, 209] width 66 height 15
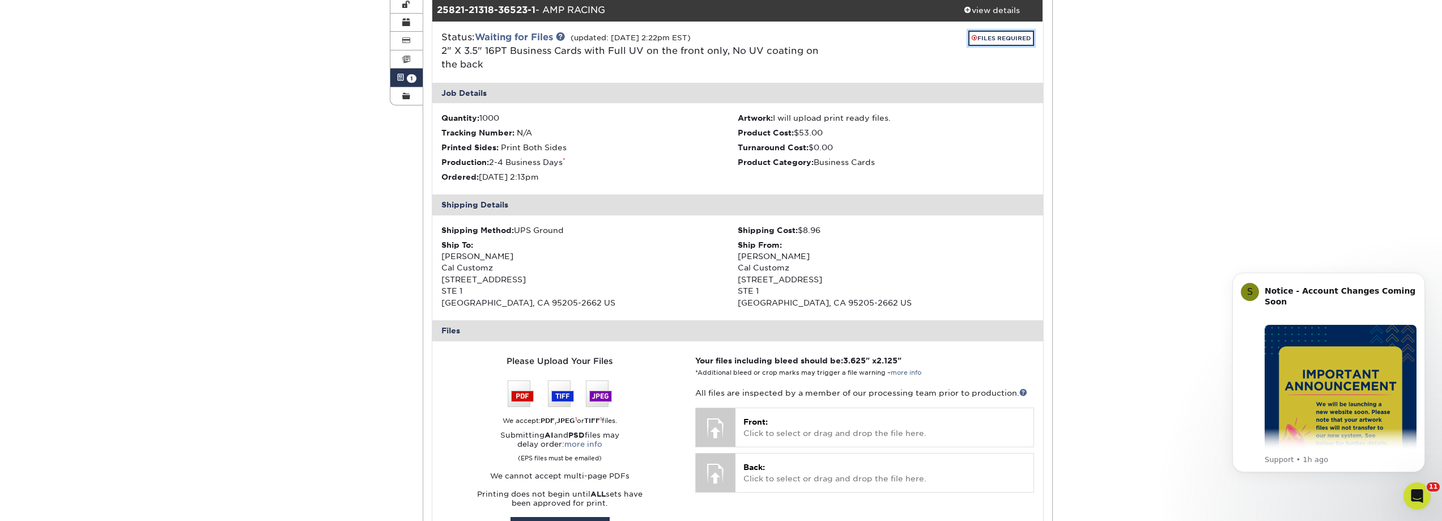
scroll to position [170, 0]
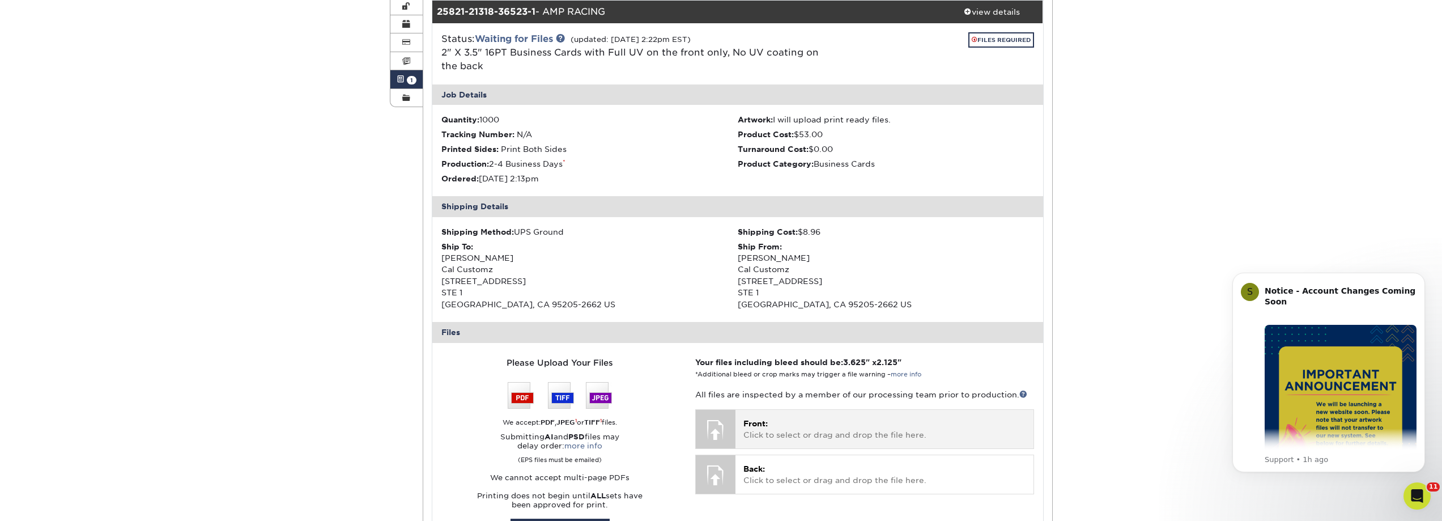
click at [802, 424] on p "Front: Click to select or drag and drop the file here." at bounding box center [884, 429] width 282 height 23
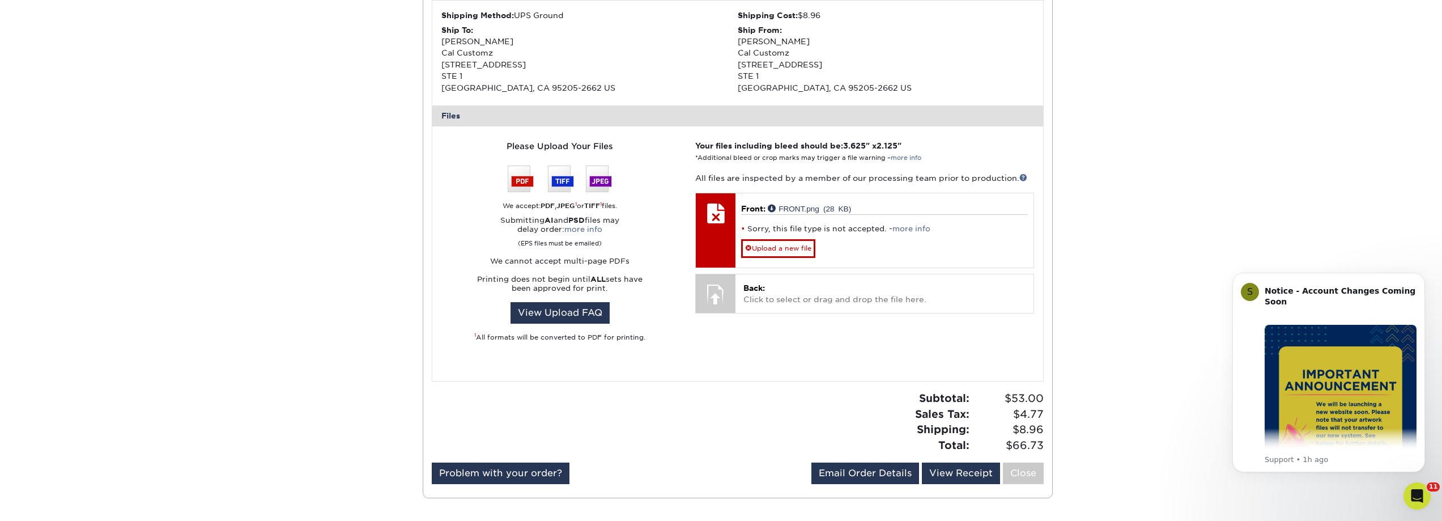
scroll to position [453, 0]
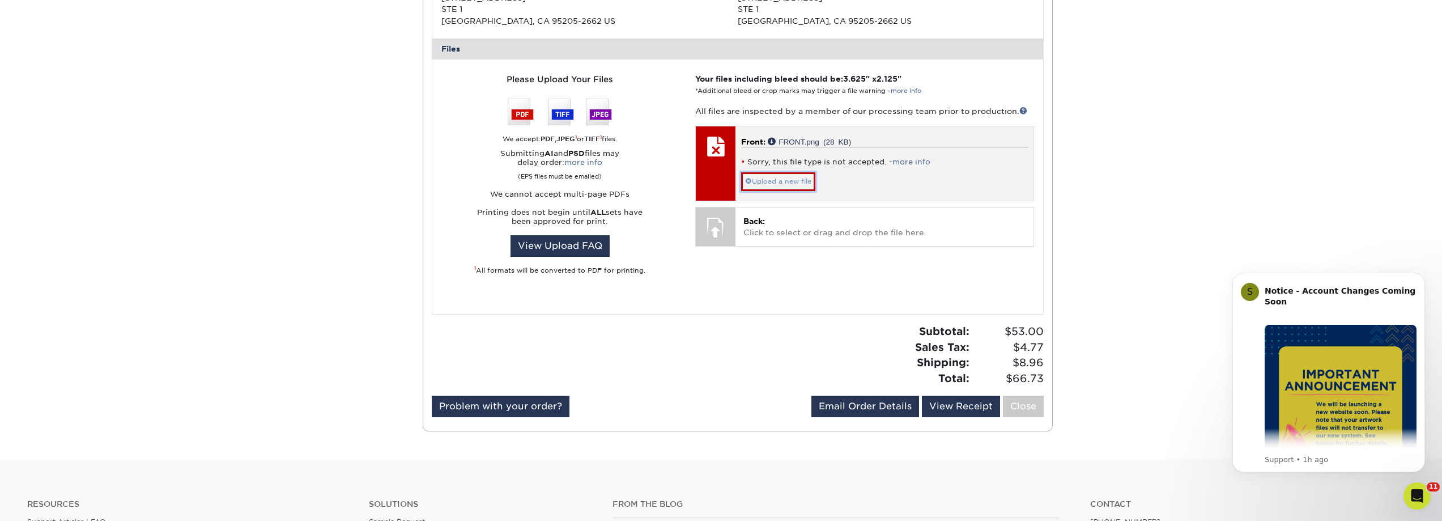
click at [787, 182] on link "Upload a new file" at bounding box center [778, 181] width 74 height 18
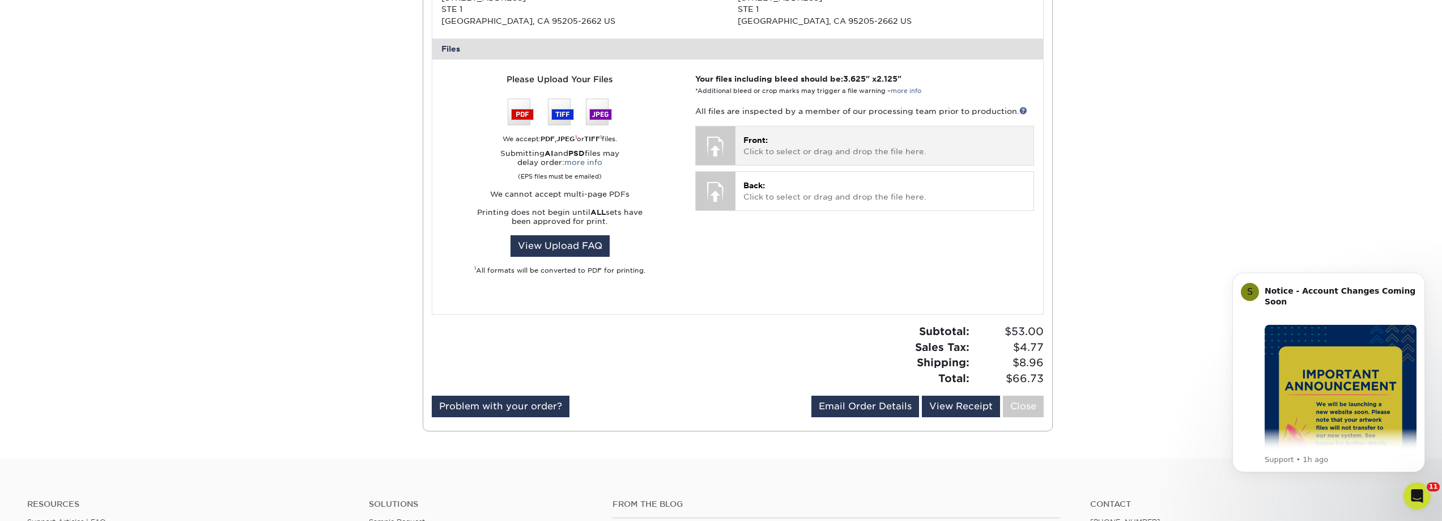
click at [783, 143] on p "Front: Click to select or drag and drop the file here." at bounding box center [884, 145] width 282 height 23
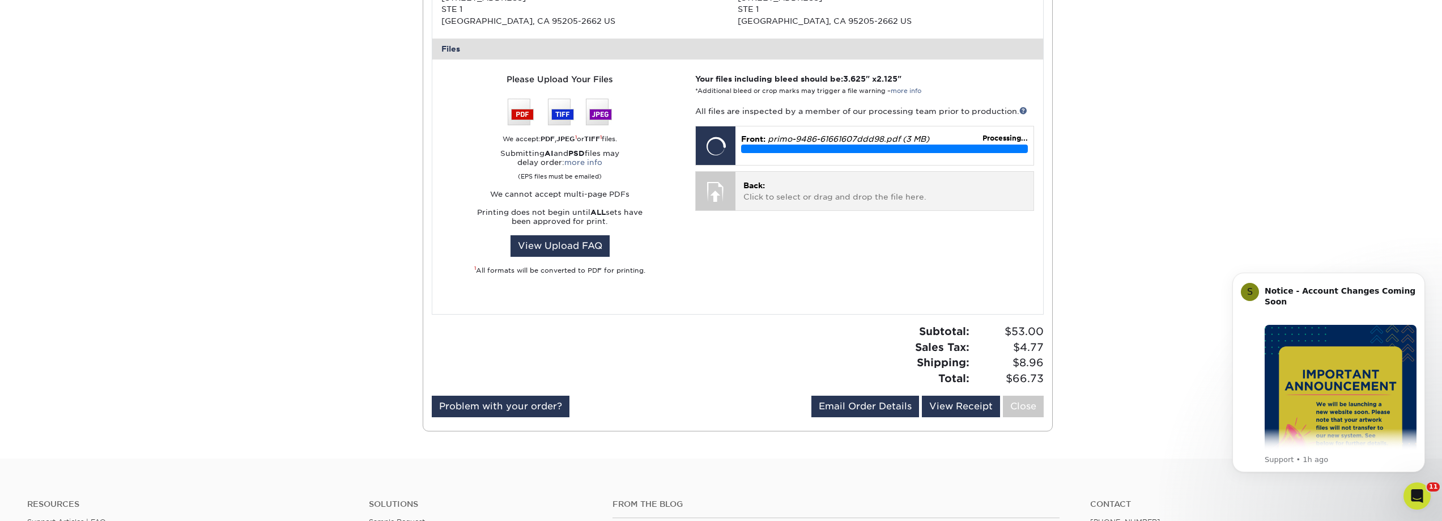
click at [754, 192] on p "Back: Click to select or drag and drop the file here." at bounding box center [884, 191] width 282 height 23
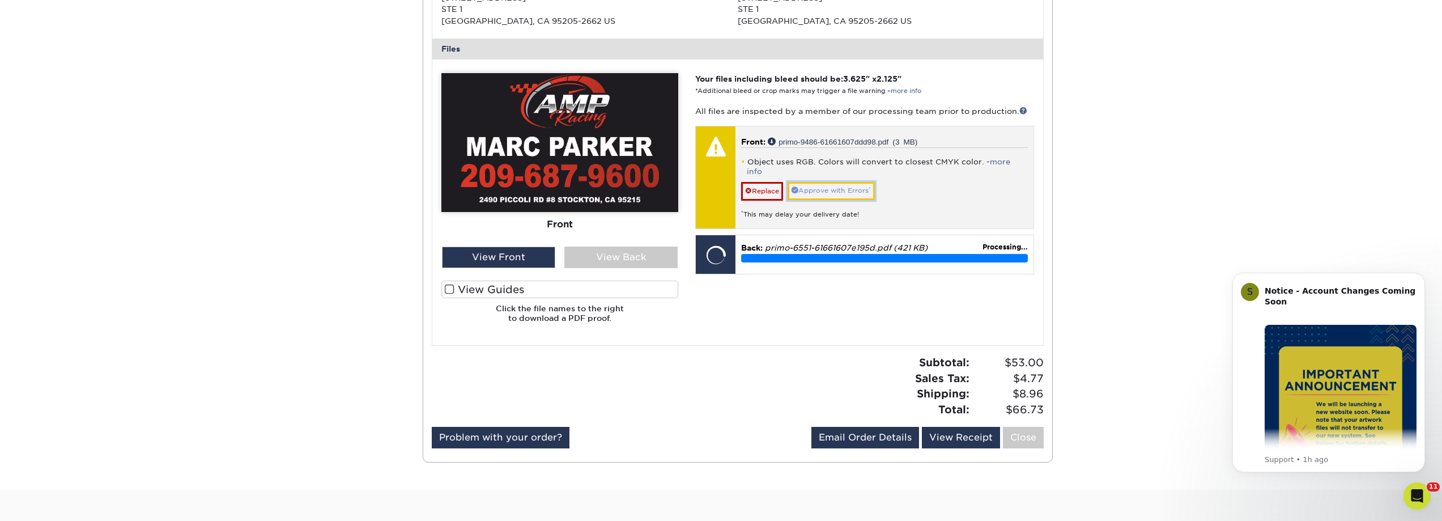
click at [819, 182] on link "Approve with Errors *" at bounding box center [831, 191] width 87 height 18
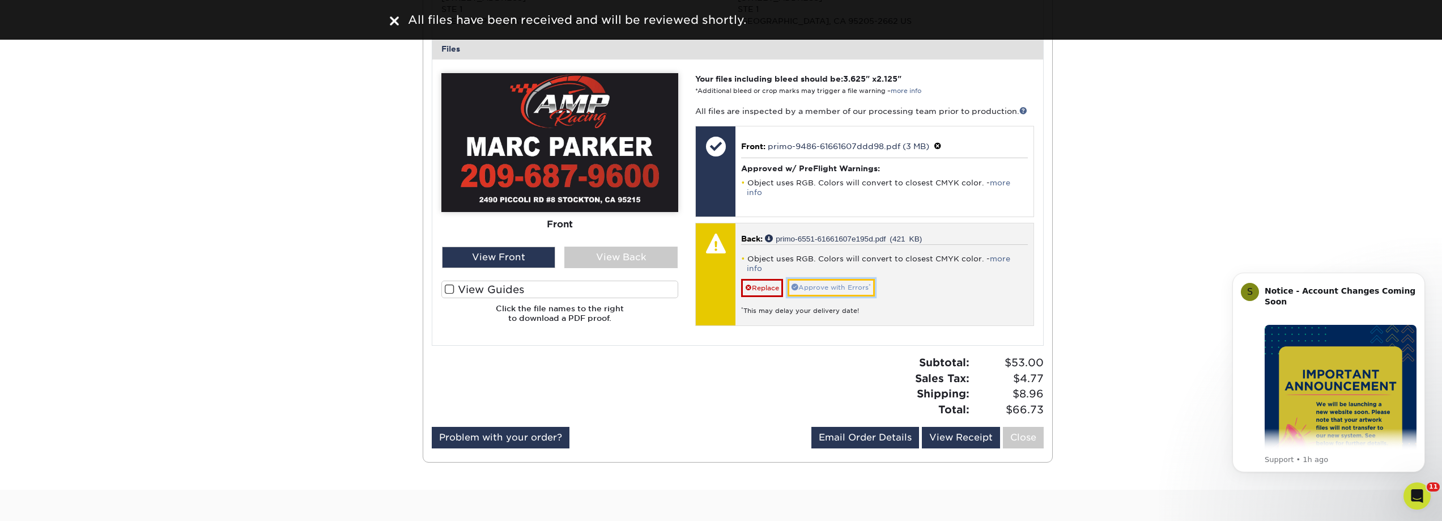
click at [832, 279] on link "Approve with Errors *" at bounding box center [831, 288] width 87 height 18
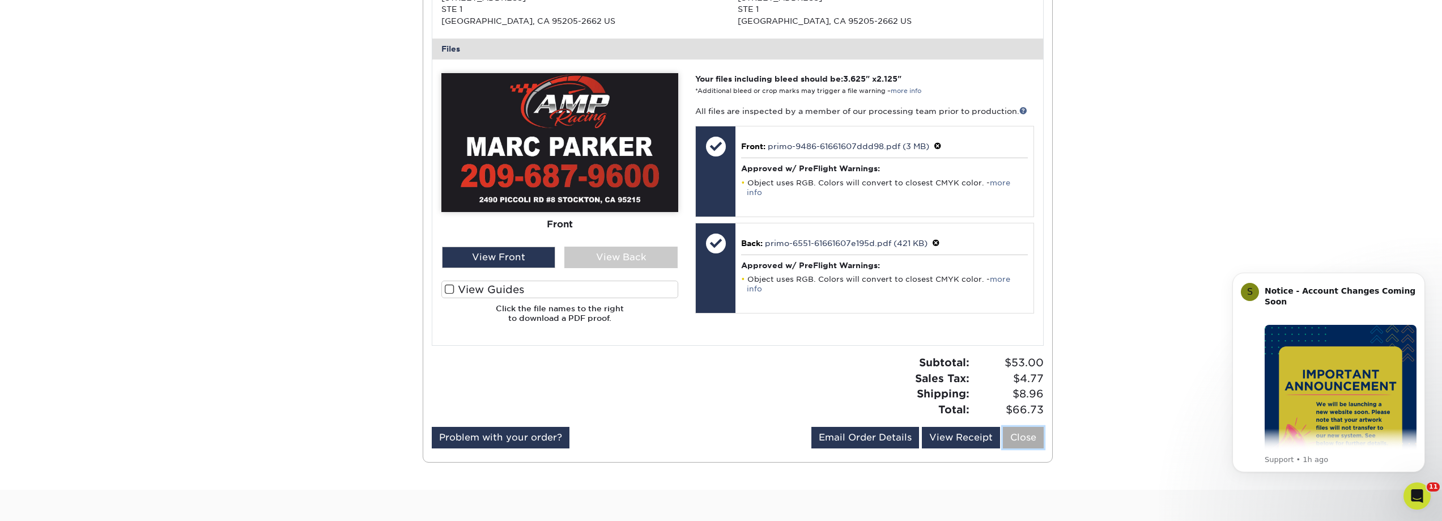
click at [1027, 435] on link "Close" at bounding box center [1023, 438] width 41 height 22
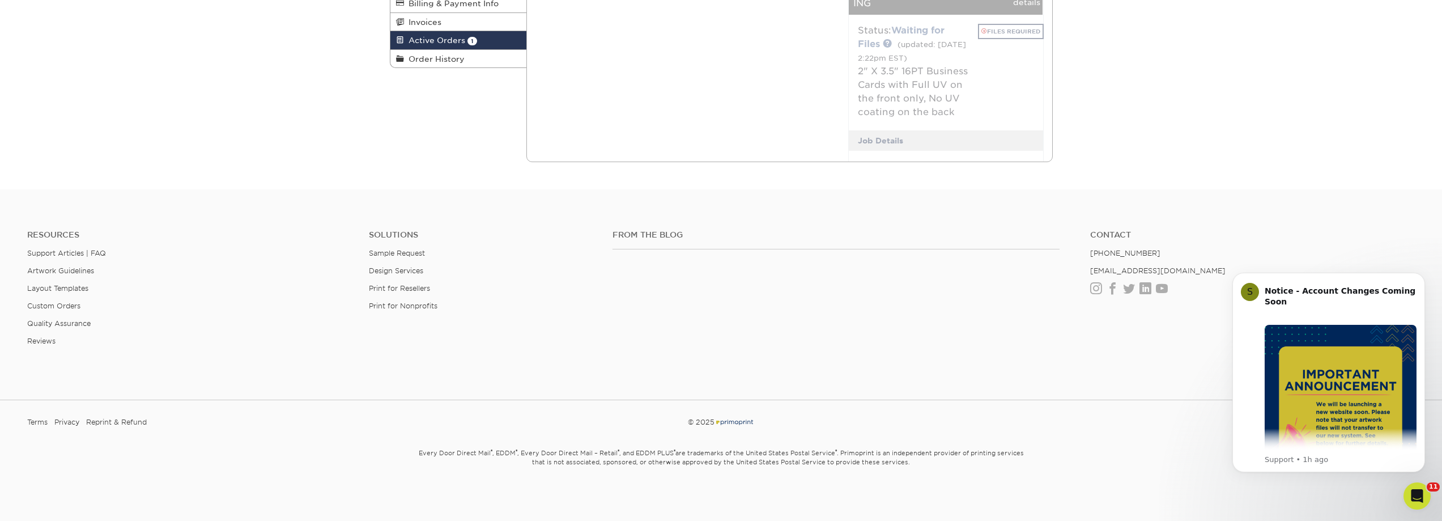
scroll to position [0, 0]
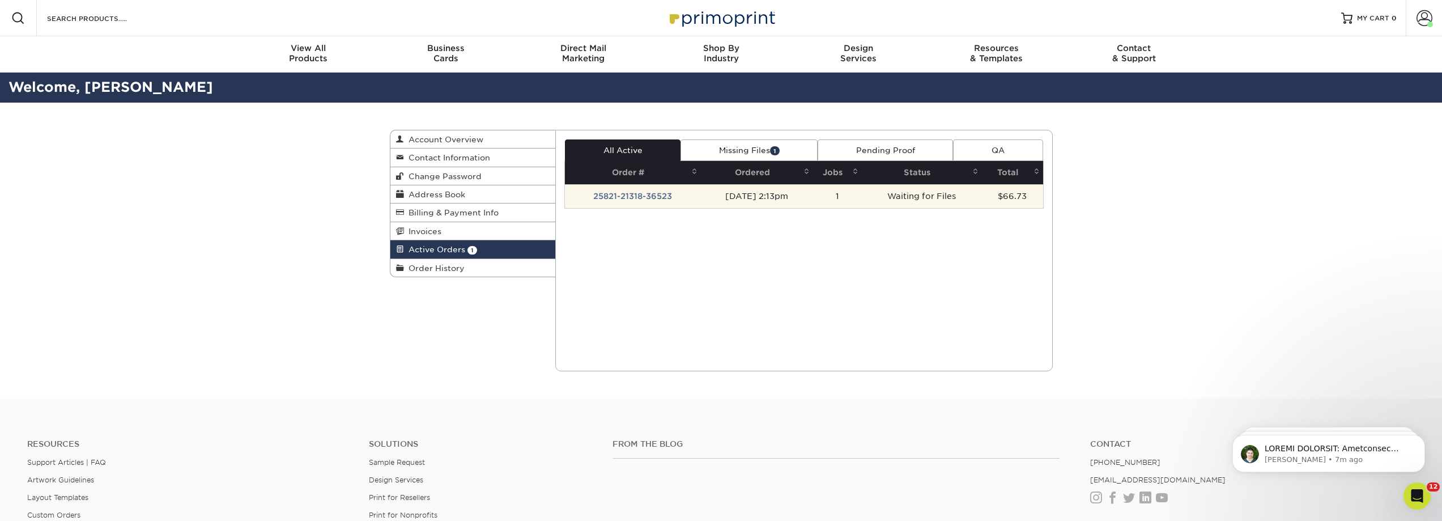
click at [940, 199] on td "Waiting for Files" at bounding box center [922, 196] width 121 height 24
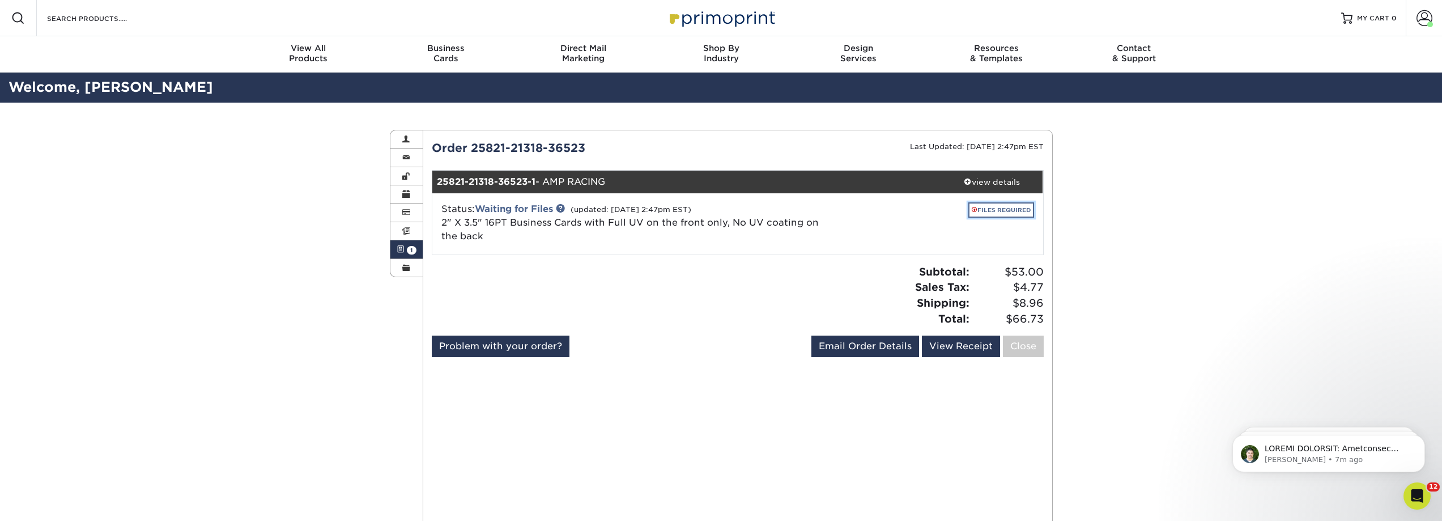
click at [997, 204] on link "FILES REQUIRED" at bounding box center [1001, 209] width 66 height 15
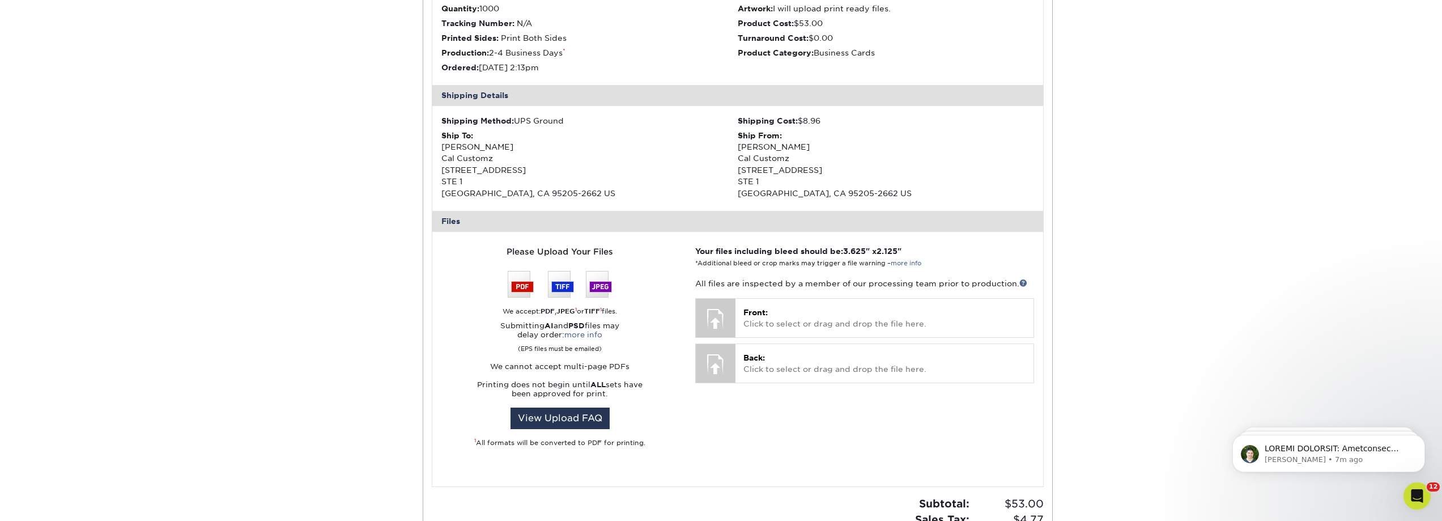
scroll to position [283, 0]
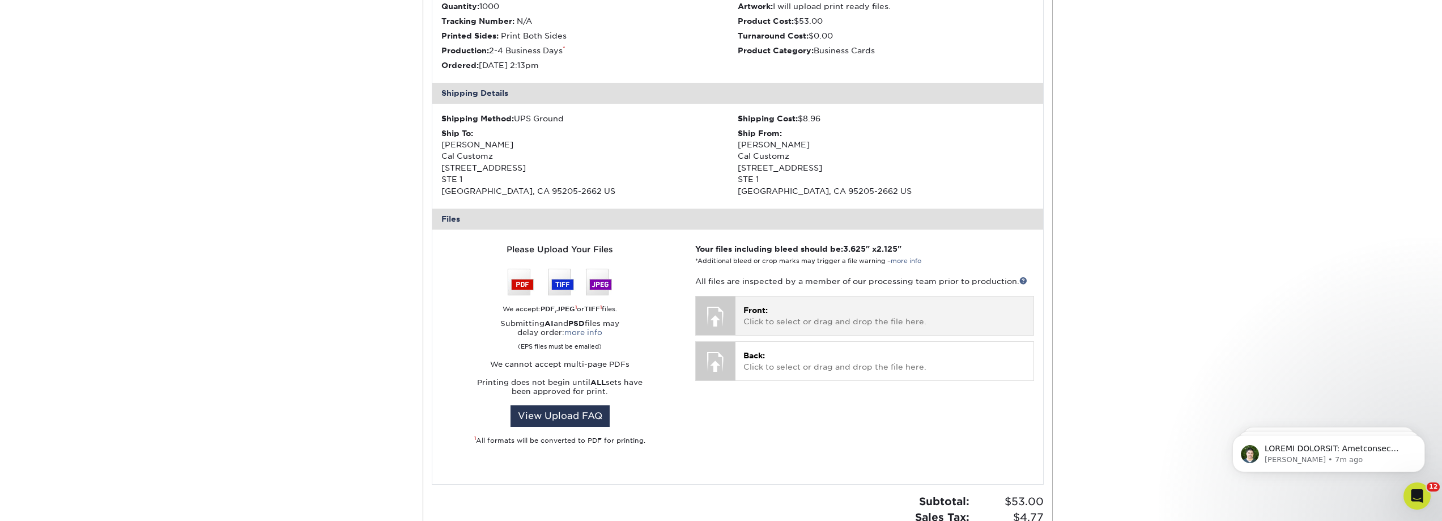
click at [772, 317] on p "Front: Click to select or drag and drop the file here." at bounding box center [884, 315] width 282 height 23
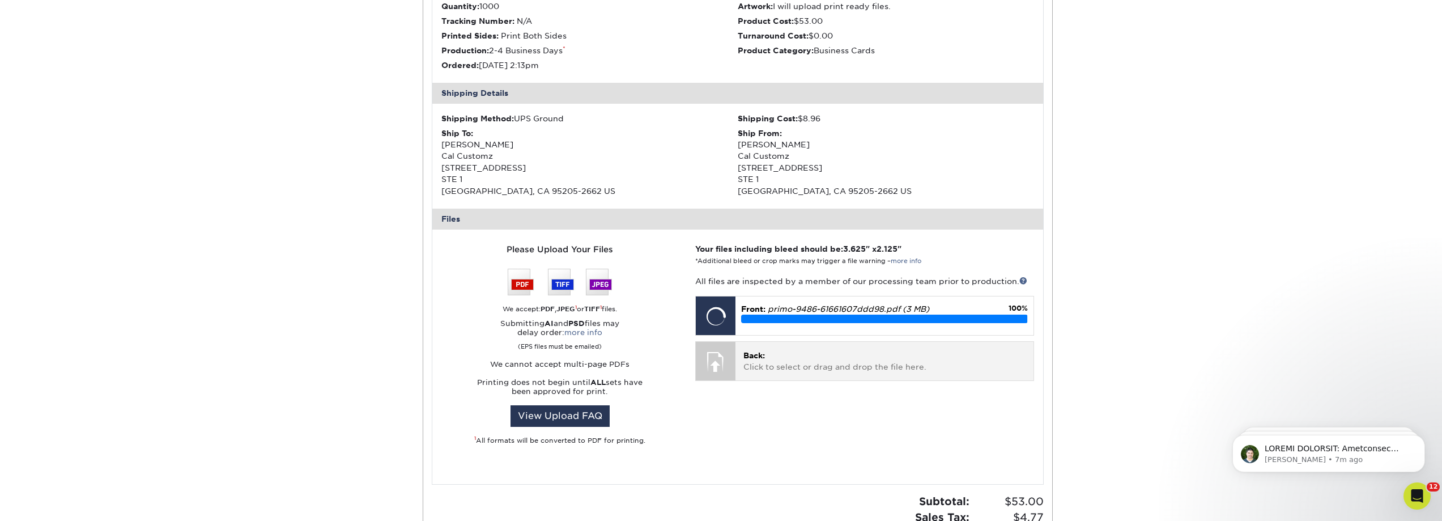
click at [820, 367] on p "Back: Click to select or drag and drop the file here." at bounding box center [884, 361] width 282 height 23
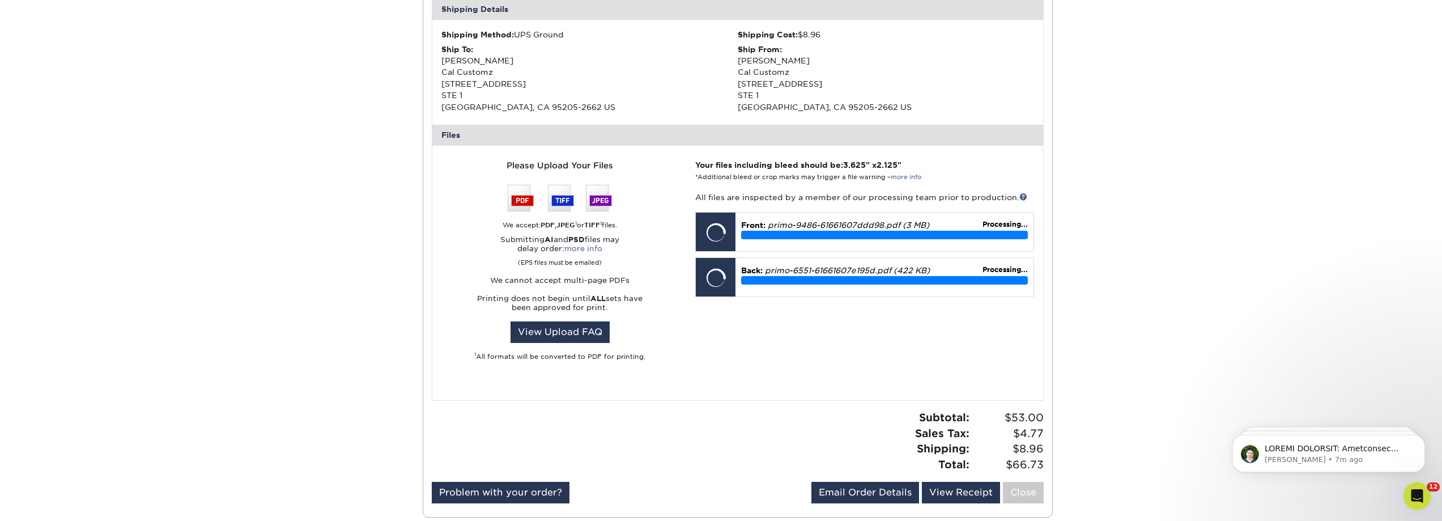
scroll to position [510, 0]
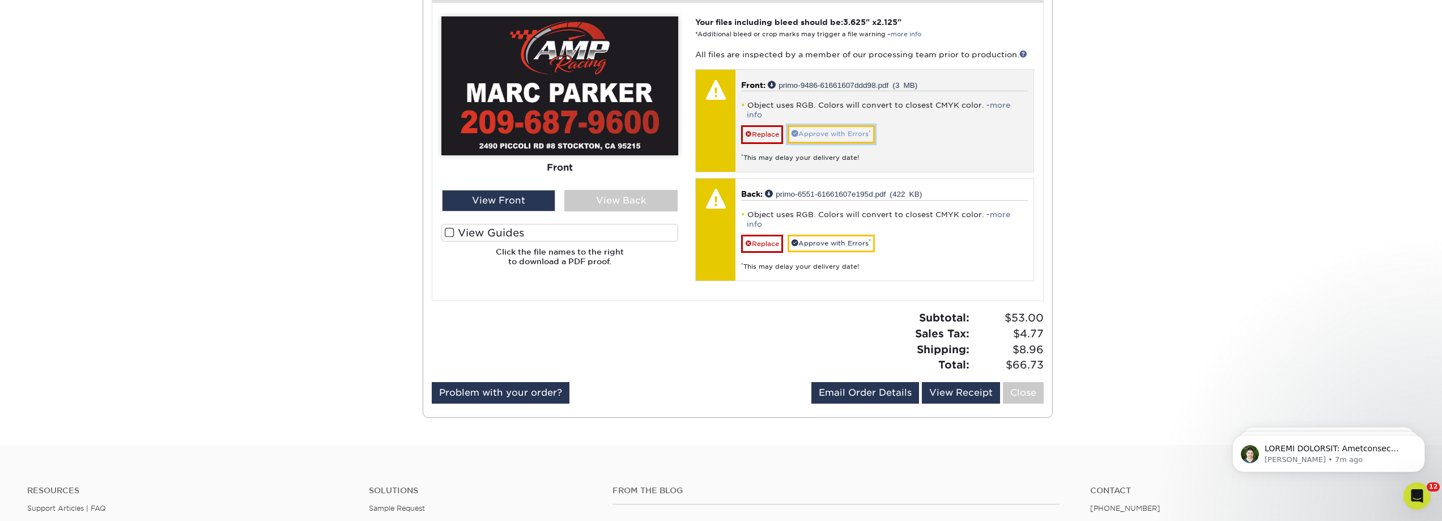
click at [831, 125] on link "Approve with Errors *" at bounding box center [831, 134] width 87 height 18
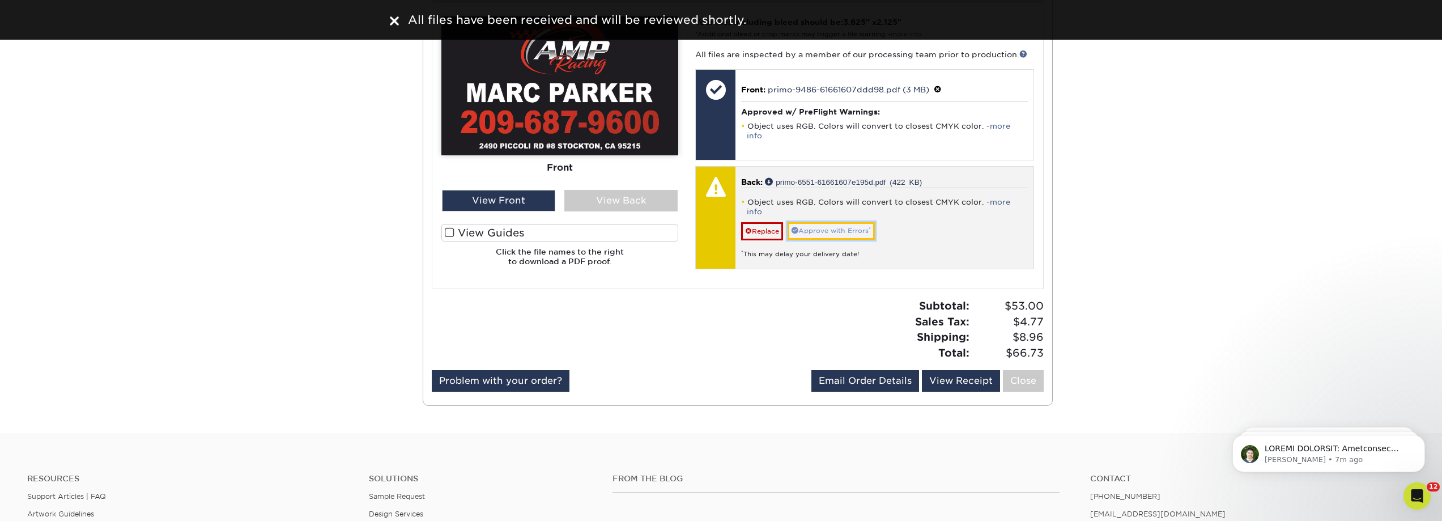
click at [848, 222] on link "Approve with Errors *" at bounding box center [831, 231] width 87 height 18
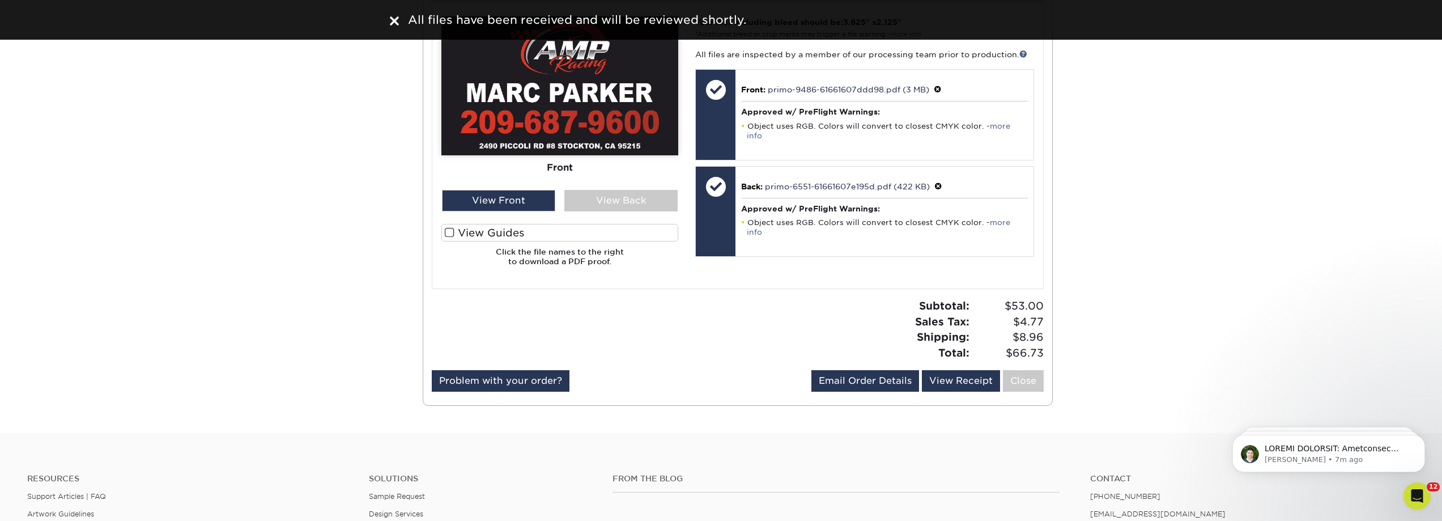
click at [451, 232] on span at bounding box center [450, 232] width 10 height 11
click at [0, 0] on input "View Guides" at bounding box center [0, 0] width 0 height 0
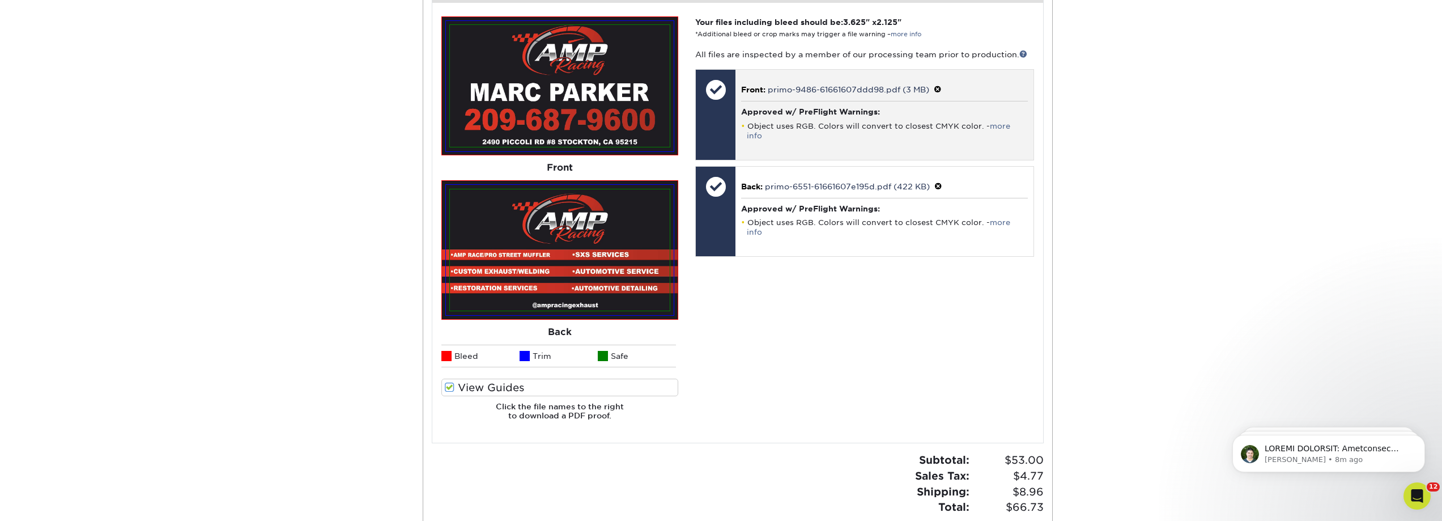
click at [825, 112] on h4 "Approved w/ PreFlight Warnings:" at bounding box center [884, 111] width 286 height 9
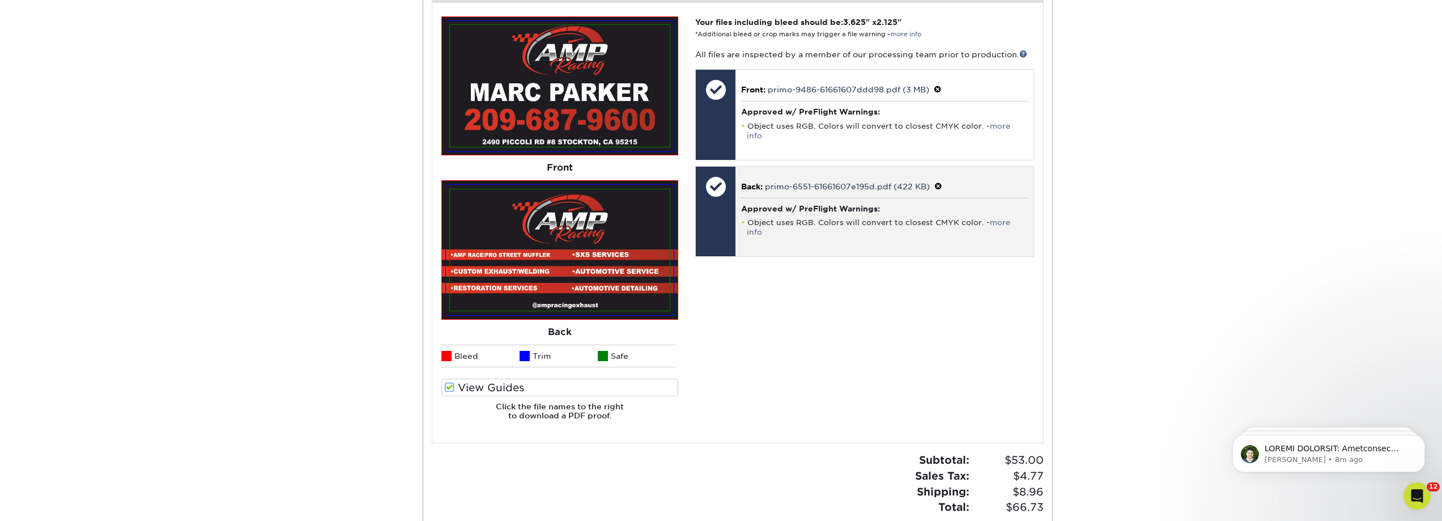
click at [718, 177] on div at bounding box center [716, 187] width 40 height 40
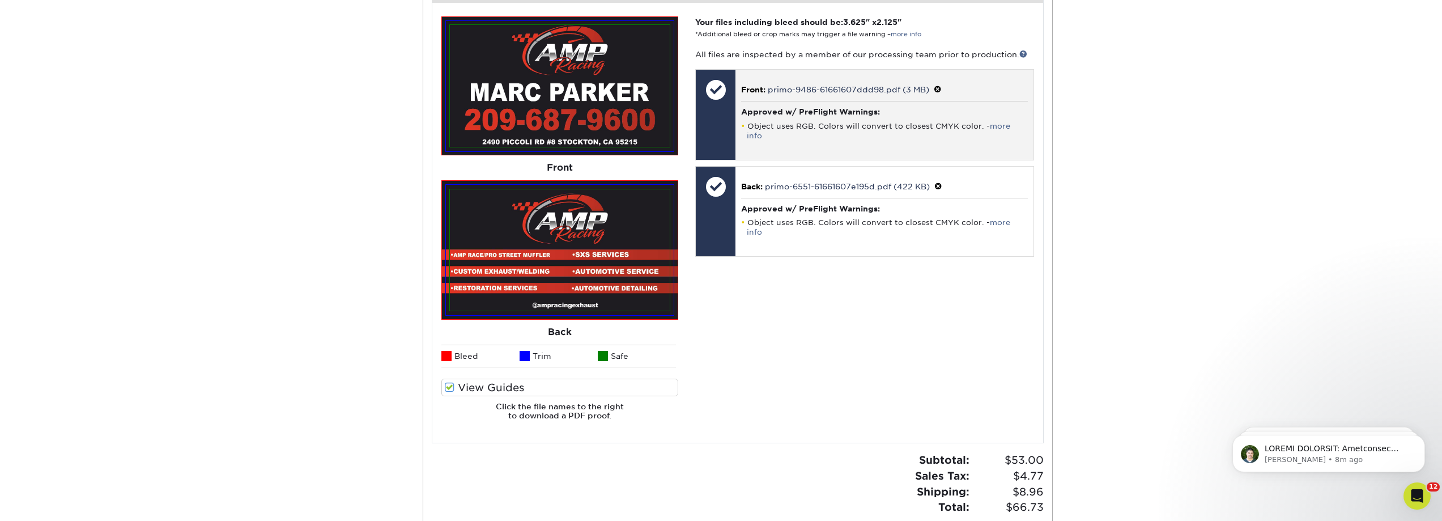
click at [941, 88] on span at bounding box center [938, 89] width 8 height 9
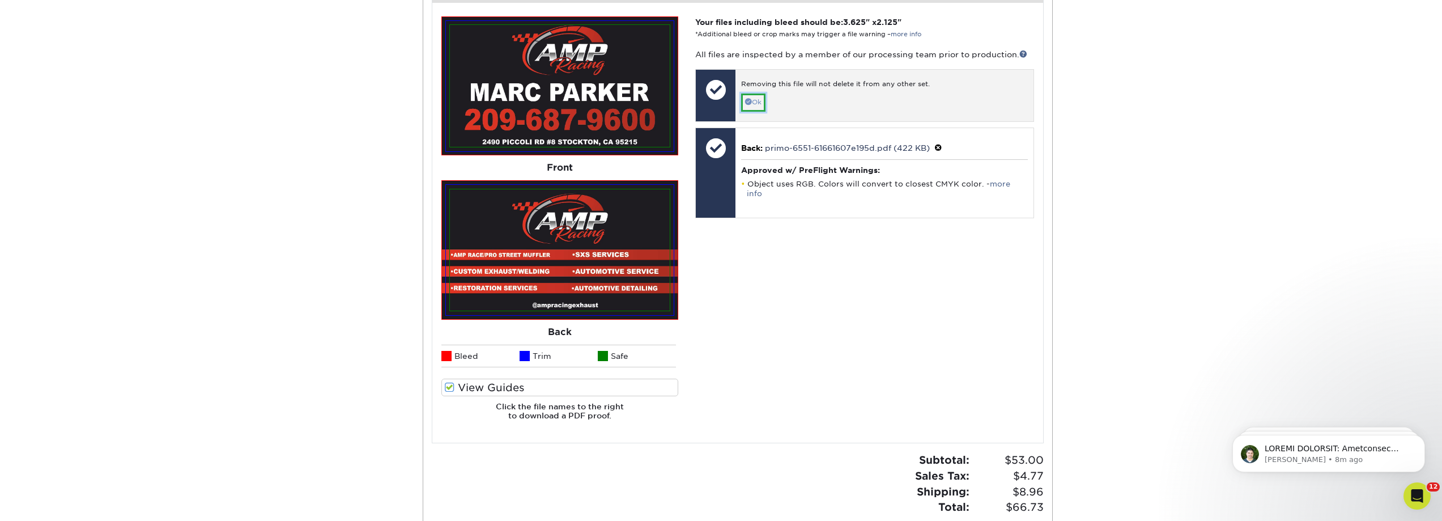
click at [758, 103] on link "Ok" at bounding box center [753, 103] width 24 height 18
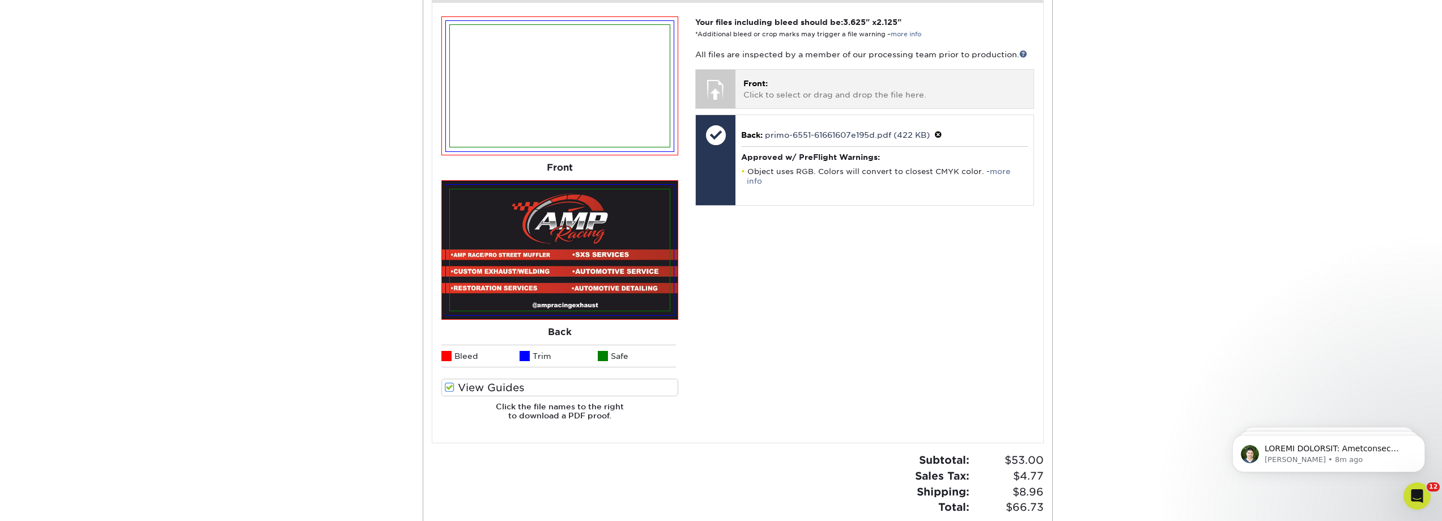
click at [807, 89] on p "Front: Click to select or drag and drop the file here." at bounding box center [884, 89] width 282 height 23
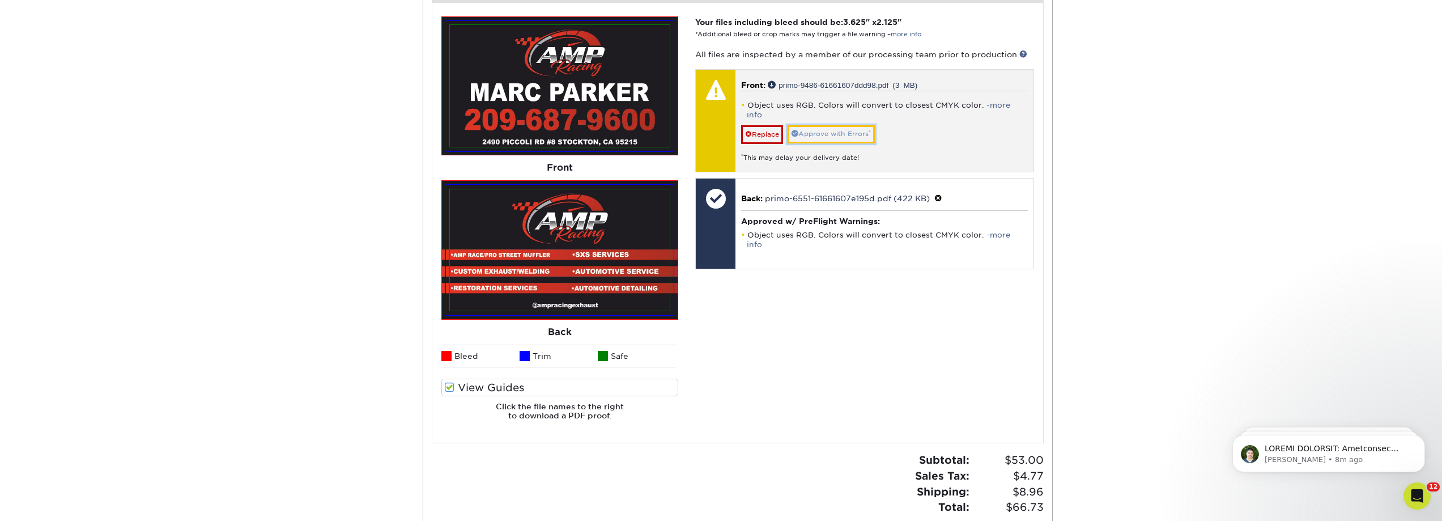
click at [813, 125] on link "Approve with Errors *" at bounding box center [831, 134] width 87 height 18
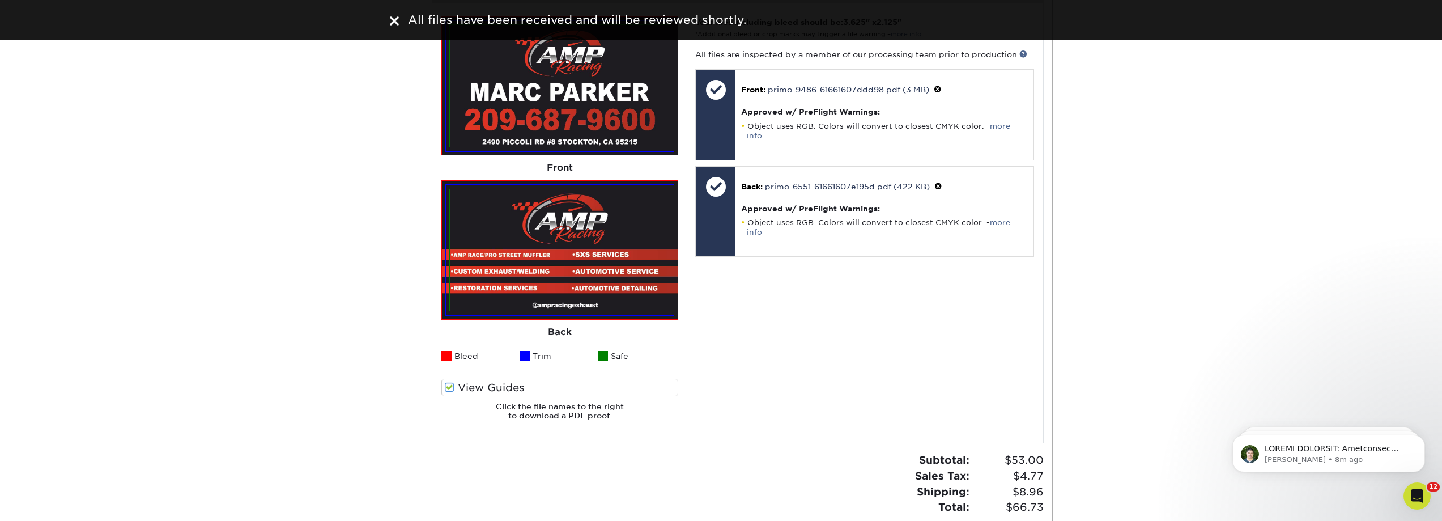
click at [770, 277] on div "Your files including bleed should be: 3.625 " x 2.125 " *Additional bleed or cr…" at bounding box center [864, 222] width 355 height 413
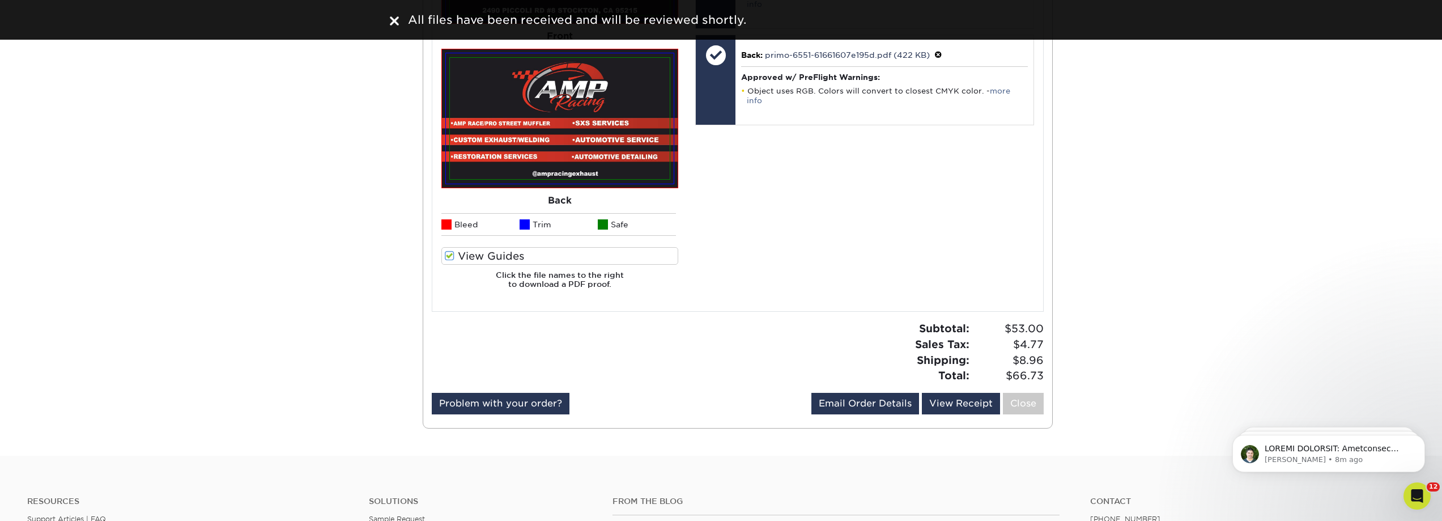
scroll to position [680, 0]
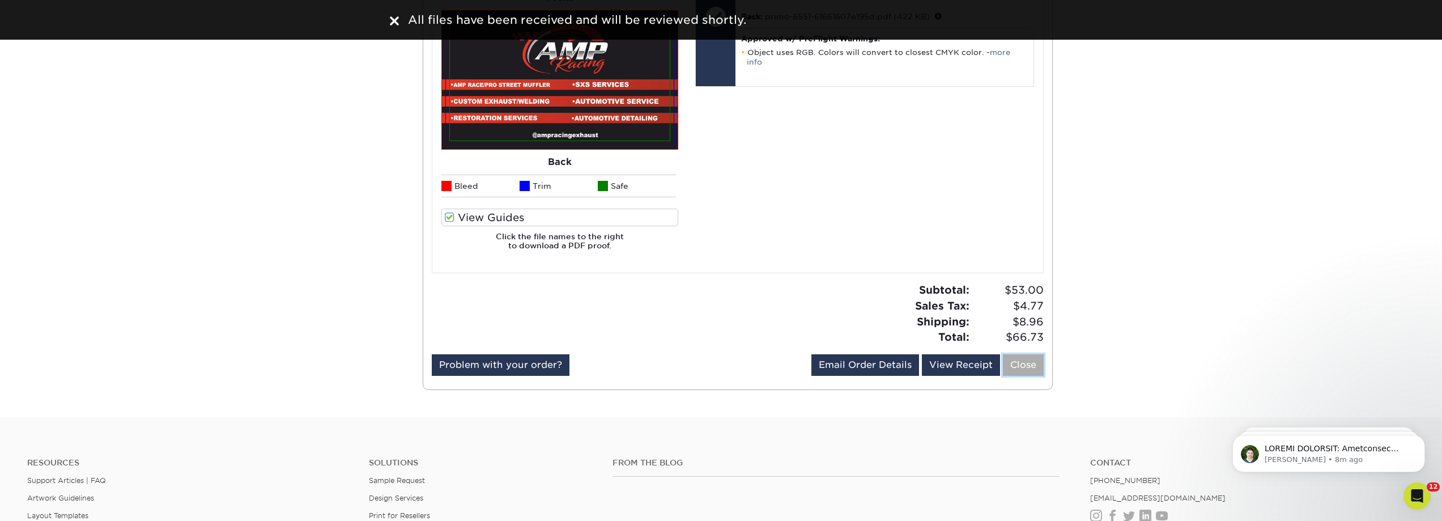
click at [1014, 369] on link "Close" at bounding box center [1023, 365] width 41 height 22
